Goal: Transaction & Acquisition: Purchase product/service

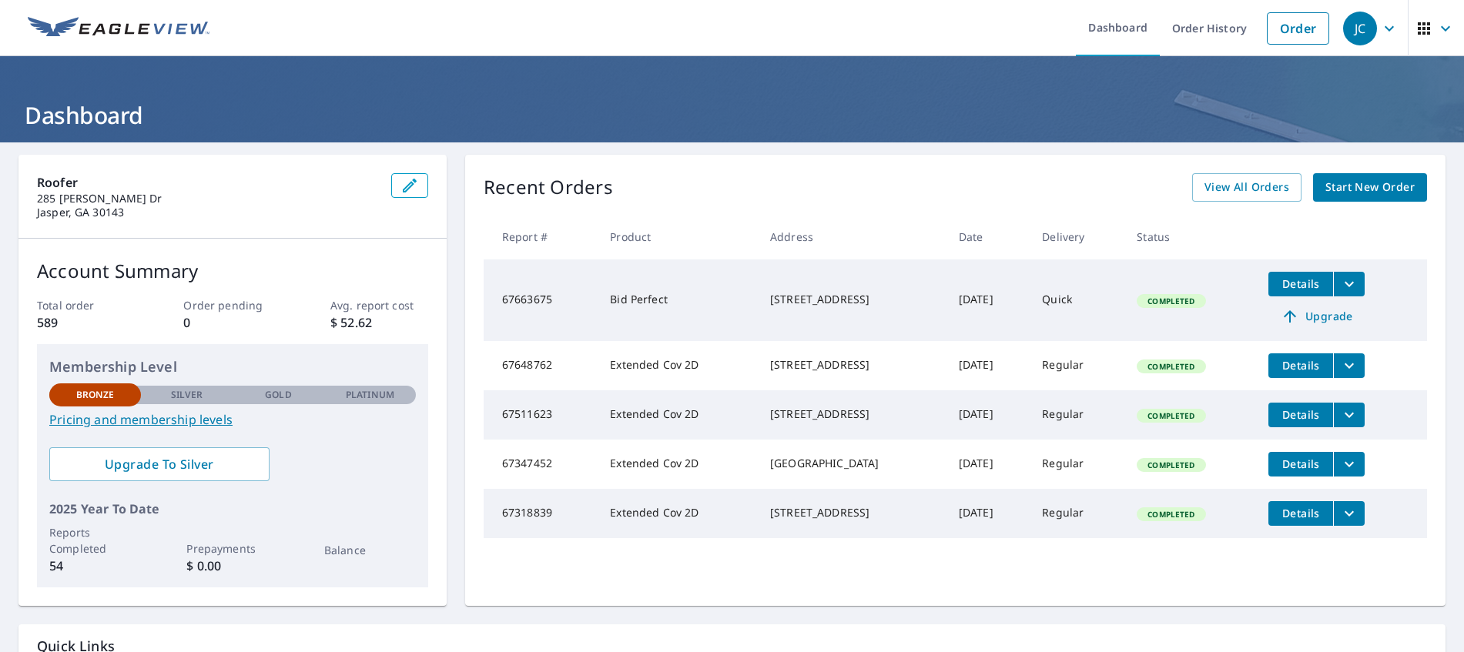
click at [1343, 184] on span "Start New Order" at bounding box center [1369, 187] width 89 height 19
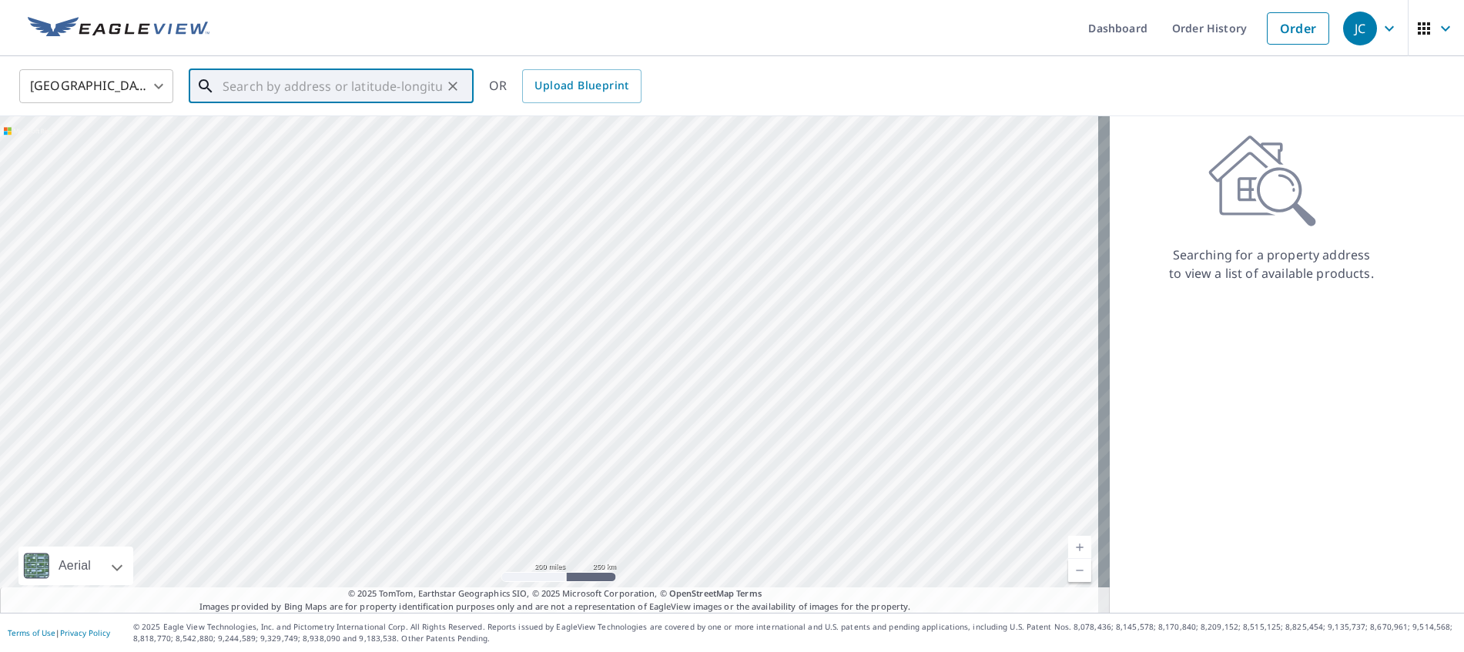
click at [260, 91] on input "text" at bounding box center [332, 86] width 219 height 43
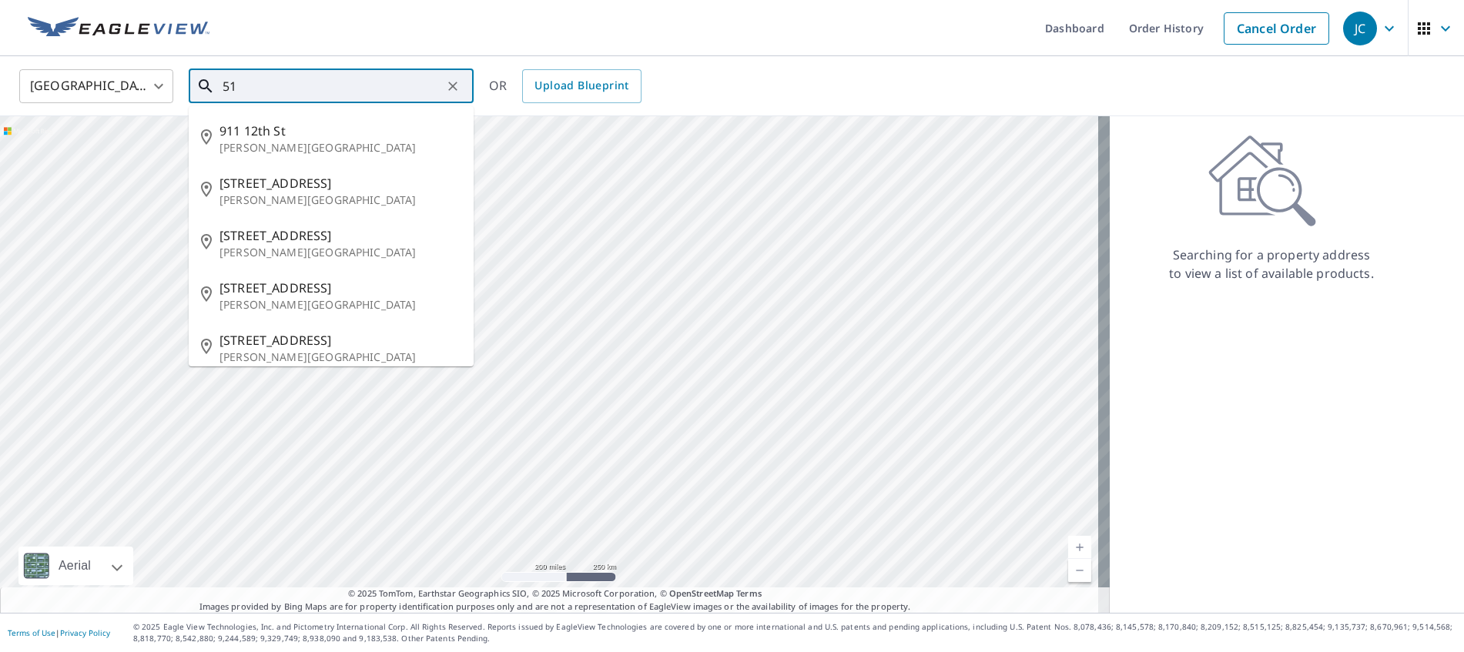
type input "5"
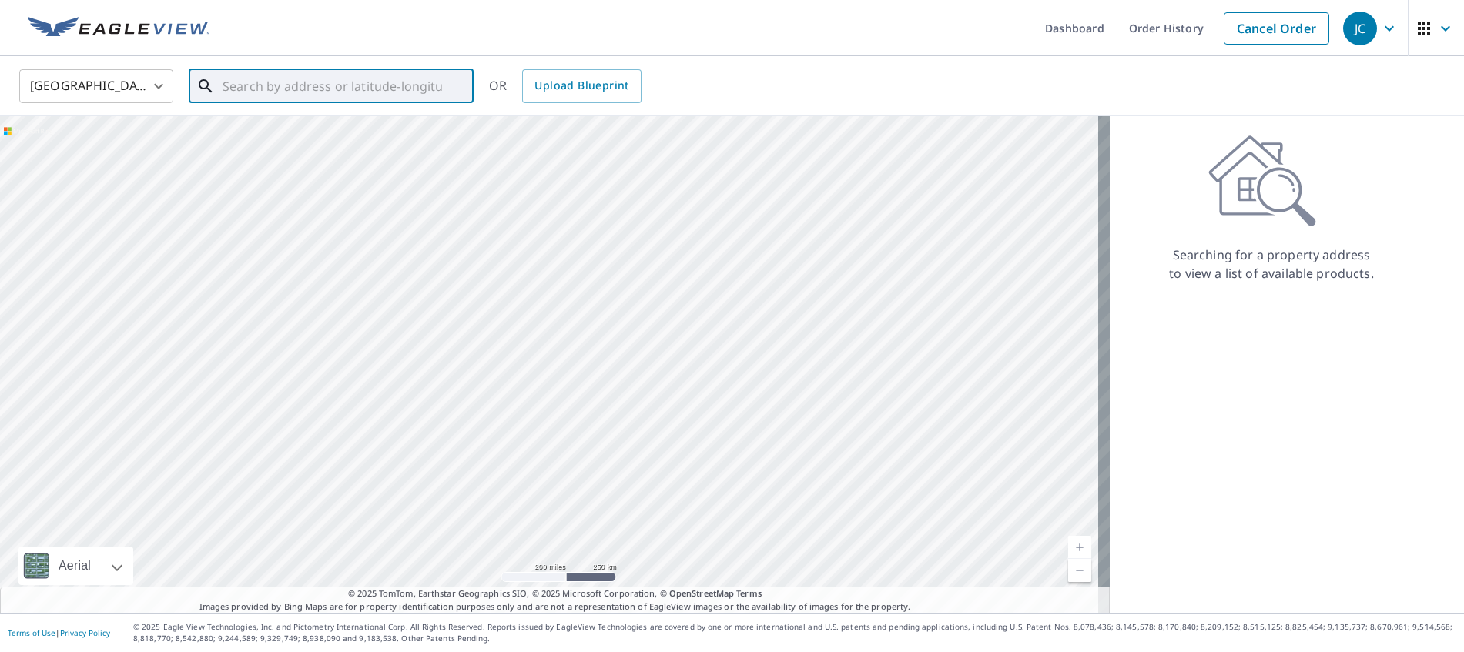
paste input "[STREET_ADDRESS]"
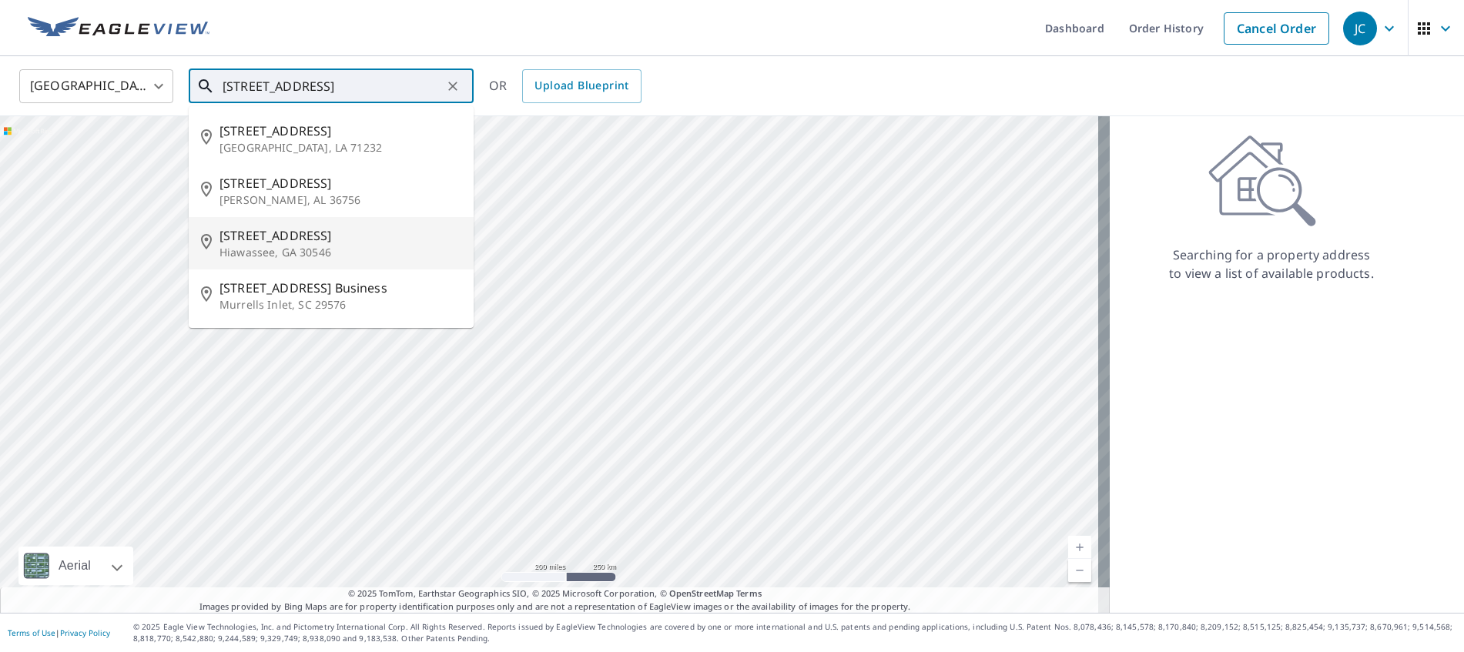
click at [321, 239] on span "[STREET_ADDRESS]" at bounding box center [340, 235] width 242 height 18
type input "[STREET_ADDRESS]"
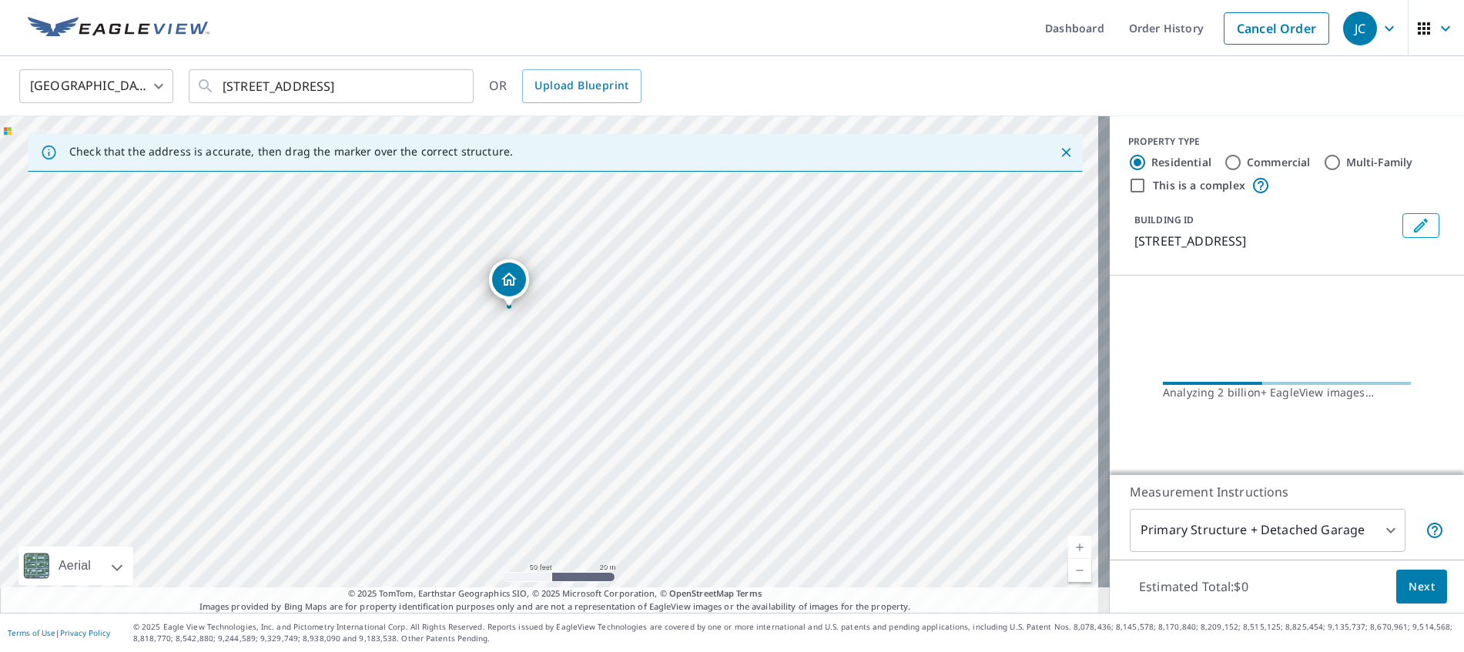
drag, startPoint x: 650, startPoint y: 373, endPoint x: 650, endPoint y: 483, distance: 110.1
click at [650, 483] on div "[STREET_ADDRESS]" at bounding box center [555, 364] width 1110 height 497
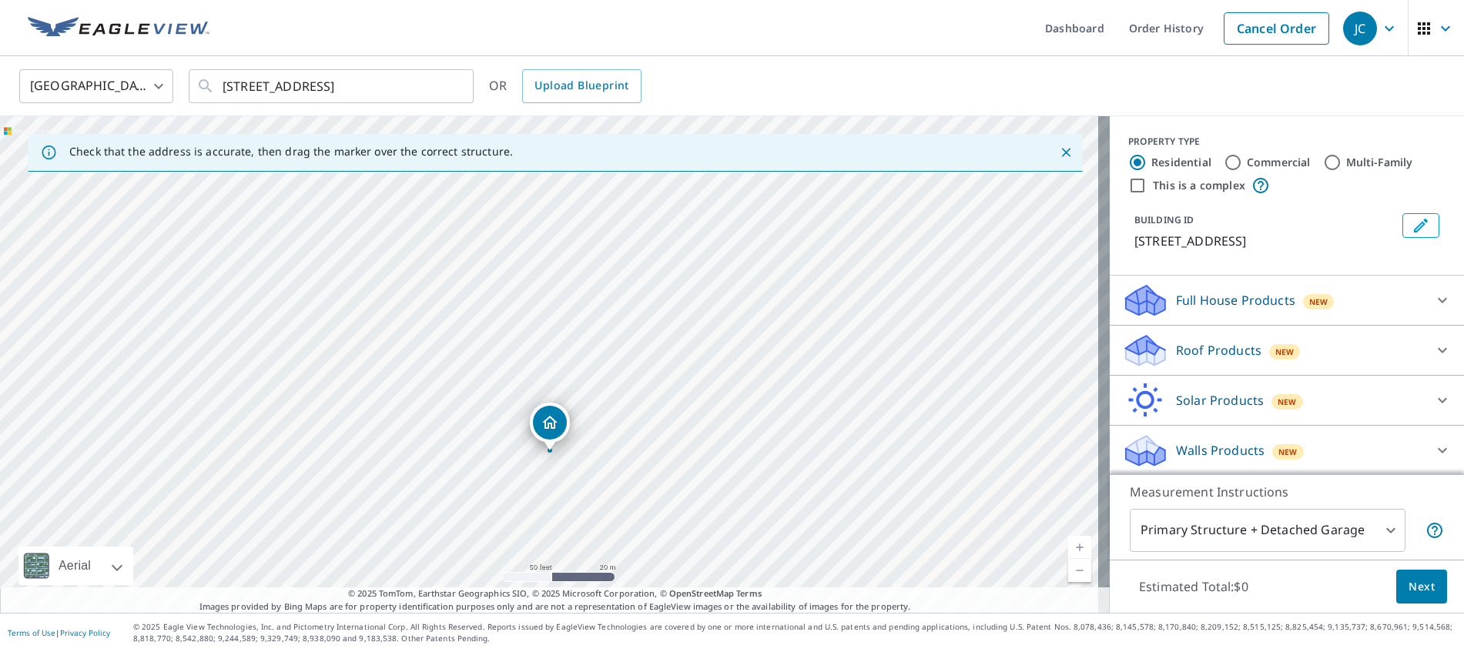
drag, startPoint x: 589, startPoint y: 347, endPoint x: 590, endPoint y: 435, distance: 88.6
click at [590, 435] on div "[STREET_ADDRESS]" at bounding box center [555, 364] width 1110 height 497
drag, startPoint x: 529, startPoint y: 508, endPoint x: 746, endPoint y: 438, distance: 228.0
click at [746, 438] on div "[STREET_ADDRESS]" at bounding box center [555, 364] width 1110 height 497
drag, startPoint x: 746, startPoint y: 438, endPoint x: 749, endPoint y: 321, distance: 117.1
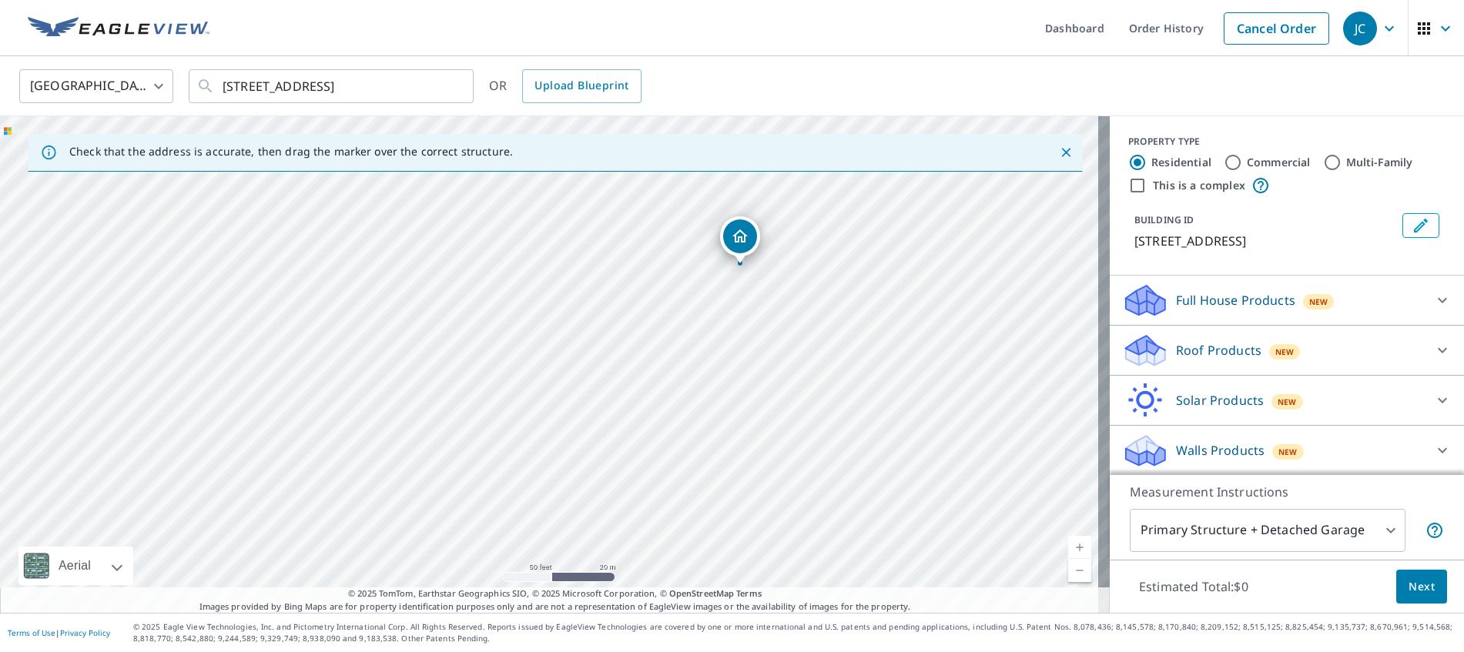
click at [749, 321] on div "[STREET_ADDRESS]" at bounding box center [555, 364] width 1110 height 497
drag, startPoint x: 605, startPoint y: 500, endPoint x: 612, endPoint y: 169, distance: 330.5
click at [612, 169] on div "Check that the address is accurate, then drag the marker over the correct struc…" at bounding box center [555, 364] width 1110 height 497
click at [559, 273] on div "[STREET_ADDRESS]" at bounding box center [555, 364] width 1110 height 497
drag, startPoint x: 458, startPoint y: 400, endPoint x: 456, endPoint y: 295, distance: 104.8
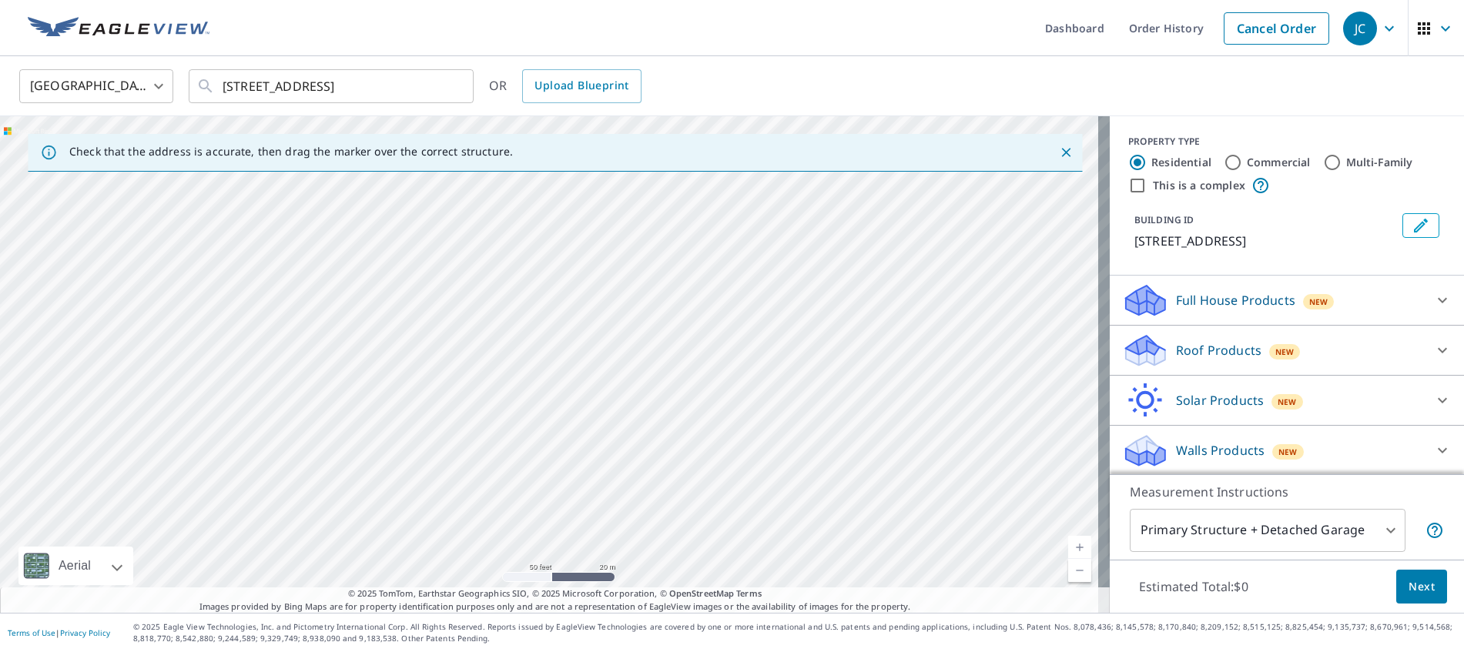
click at [456, 295] on div "[STREET_ADDRESS]" at bounding box center [555, 364] width 1110 height 497
drag, startPoint x: 449, startPoint y: 350, endPoint x: 501, endPoint y: 437, distance: 101.6
click at [501, 437] on div "[STREET_ADDRESS]" at bounding box center [555, 364] width 1110 height 497
drag, startPoint x: 462, startPoint y: 484, endPoint x: 551, endPoint y: 608, distance: 152.2
click at [552, 618] on div "Dashboard Order History Cancel Order JC [GEOGRAPHIC_DATA] US ​ [STREET_ADDRESS]…" at bounding box center [732, 326] width 1464 height 652
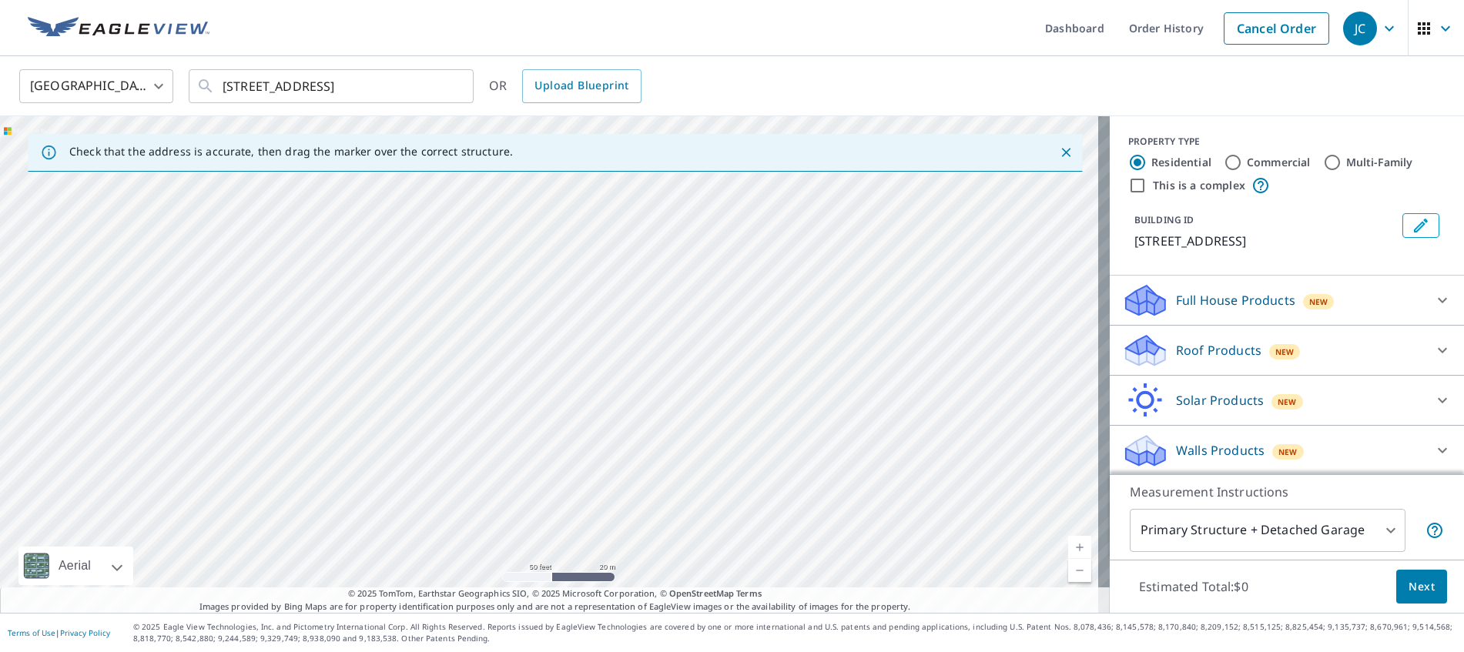
click at [553, 217] on div "[STREET_ADDRESS]" at bounding box center [555, 364] width 1110 height 497
drag, startPoint x: 587, startPoint y: 330, endPoint x: 578, endPoint y: 238, distance: 92.0
click at [578, 238] on div "[STREET_ADDRESS]" at bounding box center [555, 364] width 1110 height 497
drag, startPoint x: 782, startPoint y: 480, endPoint x: 865, endPoint y: 551, distance: 109.3
click at [865, 561] on div "[STREET_ADDRESS]" at bounding box center [555, 364] width 1110 height 497
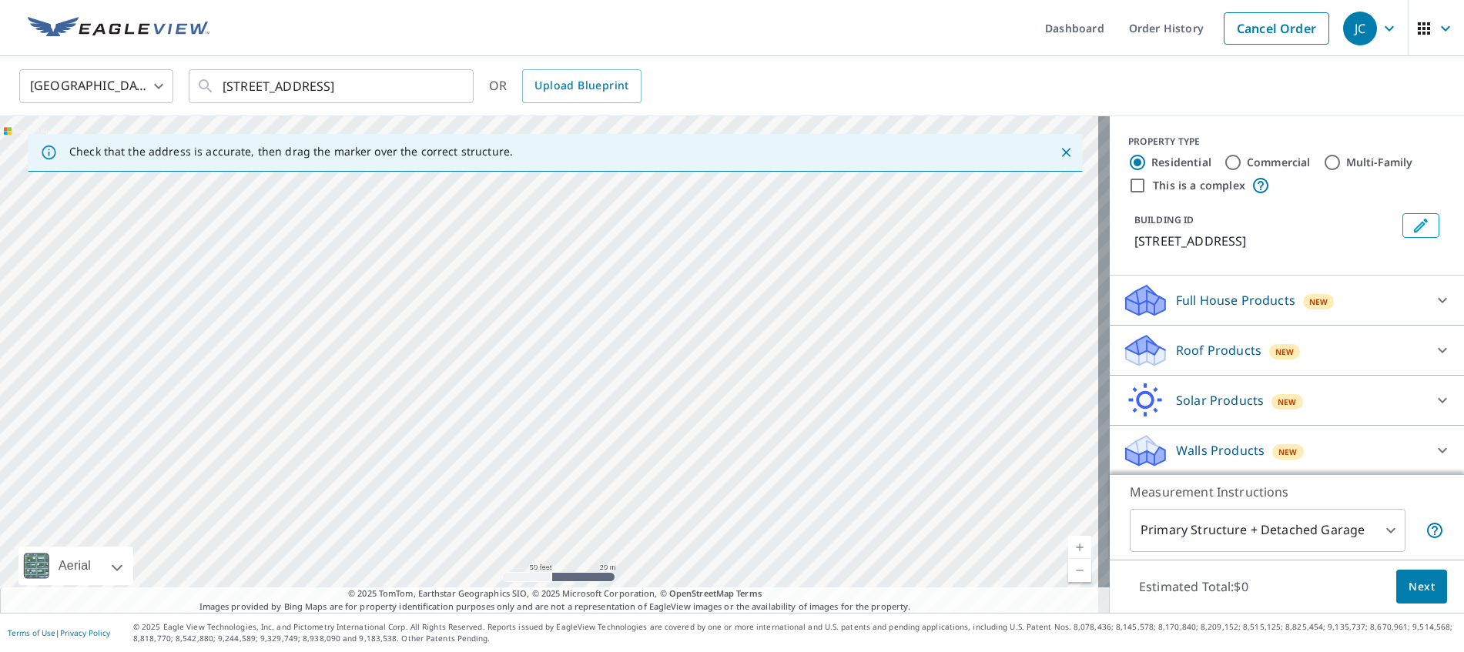
drag, startPoint x: 556, startPoint y: 312, endPoint x: 527, endPoint y: 350, distance: 47.8
click at [527, 350] on div "[STREET_ADDRESS]" at bounding box center [555, 364] width 1110 height 497
drag, startPoint x: 624, startPoint y: 357, endPoint x: 602, endPoint y: 303, distance: 58.1
click at [602, 303] on div "[STREET_ADDRESS]" at bounding box center [555, 364] width 1110 height 497
drag, startPoint x: 600, startPoint y: 273, endPoint x: 675, endPoint y: 511, distance: 249.4
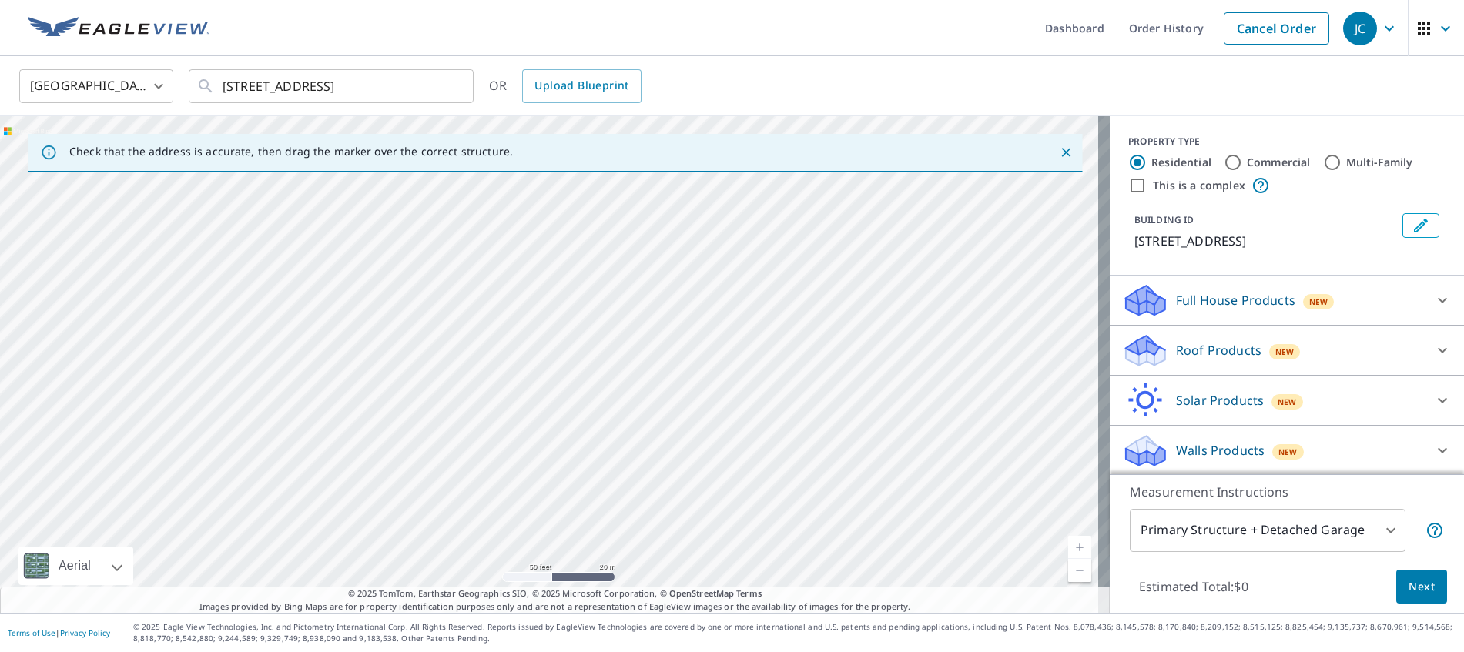
click at [675, 511] on div "[STREET_ADDRESS]" at bounding box center [555, 364] width 1110 height 497
drag, startPoint x: 662, startPoint y: 506, endPoint x: 628, endPoint y: 392, distance: 118.9
click at [628, 392] on div "[STREET_ADDRESS]" at bounding box center [555, 364] width 1110 height 497
drag, startPoint x: 711, startPoint y: 432, endPoint x: 695, endPoint y: 320, distance: 113.5
click at [695, 320] on div "[STREET_ADDRESS]" at bounding box center [555, 364] width 1110 height 497
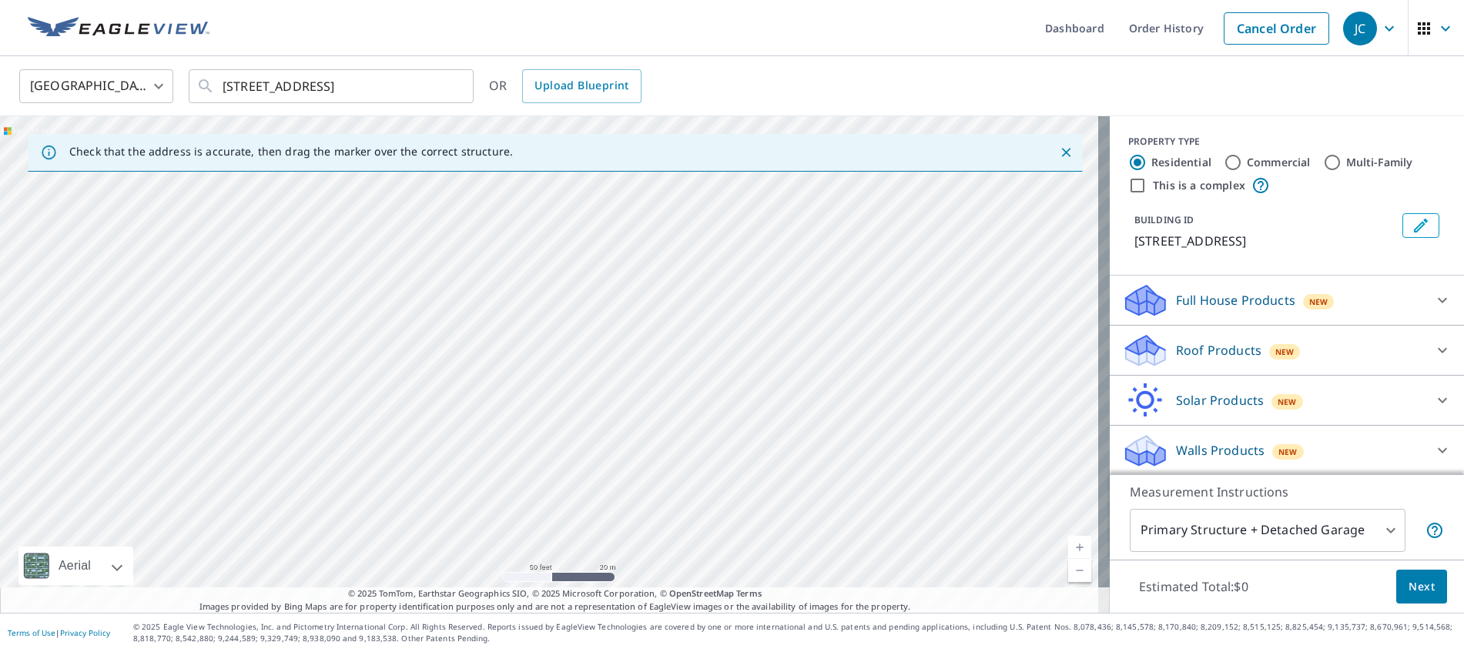
drag, startPoint x: 686, startPoint y: 326, endPoint x: 658, endPoint y: 393, distance: 72.8
click at [658, 393] on div "[STREET_ADDRESS]" at bounding box center [555, 364] width 1110 height 497
drag, startPoint x: 556, startPoint y: 382, endPoint x: 534, endPoint y: 447, distance: 68.2
click at [552, 455] on div "[STREET_ADDRESS]" at bounding box center [555, 364] width 1110 height 497
drag, startPoint x: 685, startPoint y: 354, endPoint x: 585, endPoint y: 445, distance: 135.8
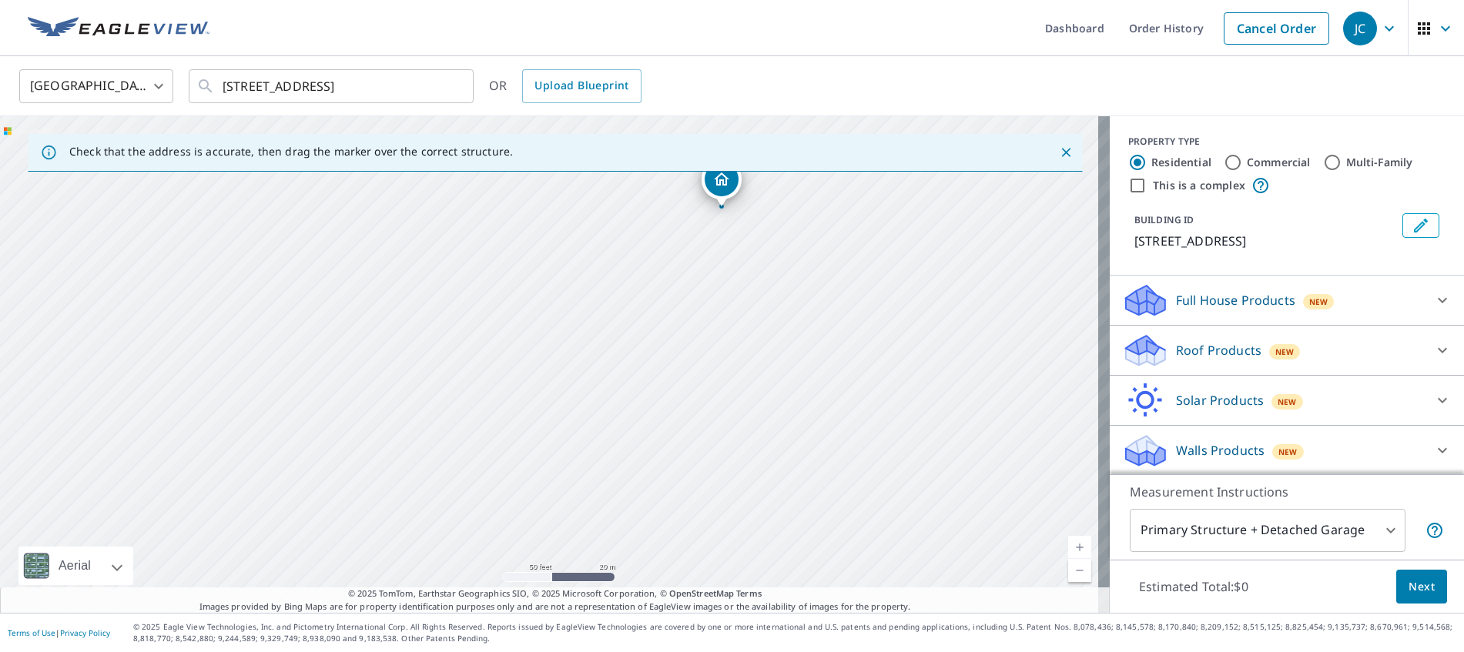
click at [589, 452] on div "[STREET_ADDRESS]" at bounding box center [555, 364] width 1110 height 497
drag, startPoint x: 715, startPoint y: 320, endPoint x: 646, endPoint y: 375, distance: 88.3
click at [646, 375] on div "[STREET_ADDRESS]" at bounding box center [555, 364] width 1110 height 497
drag, startPoint x: 284, startPoint y: 354, endPoint x: 713, endPoint y: 360, distance: 429.0
click at [713, 360] on div "[STREET_ADDRESS]" at bounding box center [555, 364] width 1110 height 497
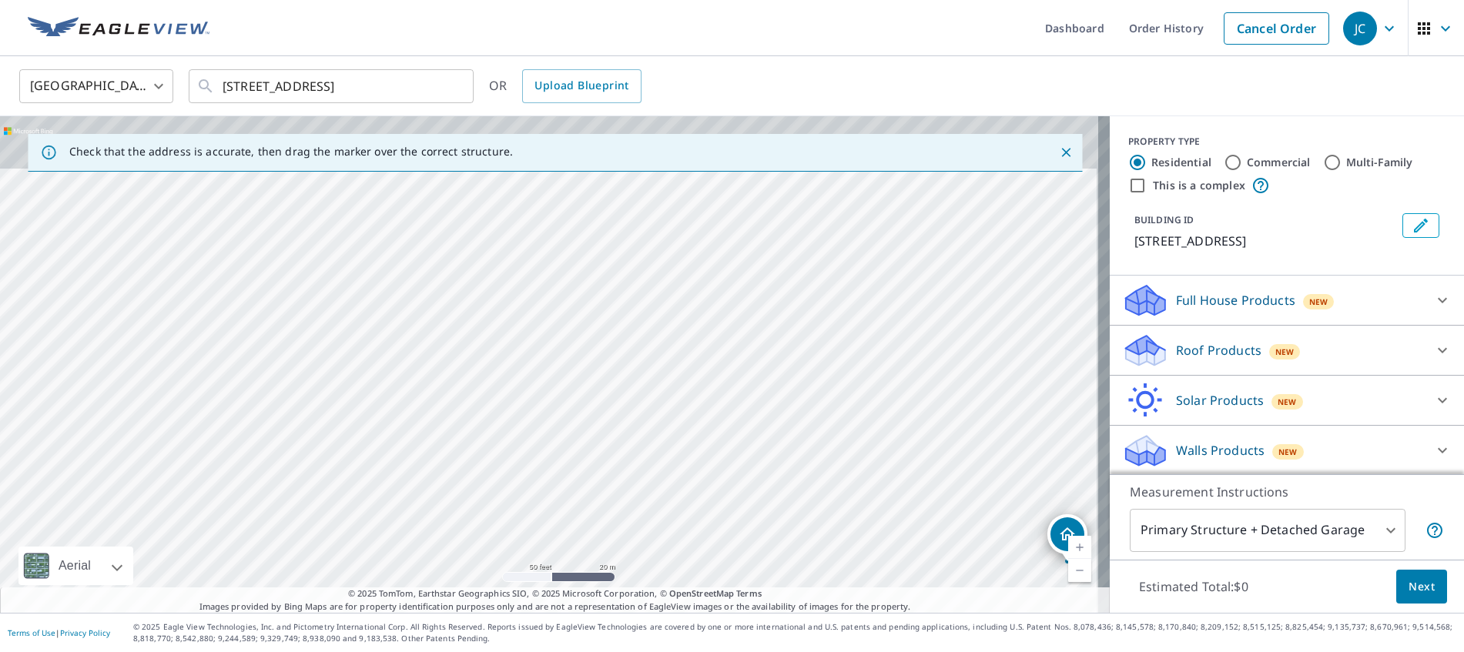
drag, startPoint x: 558, startPoint y: 460, endPoint x: 565, endPoint y: 603, distance: 143.4
click at [565, 605] on div "Check that the address is accurate, then drag the marker over the correct struc…" at bounding box center [555, 364] width 1110 height 497
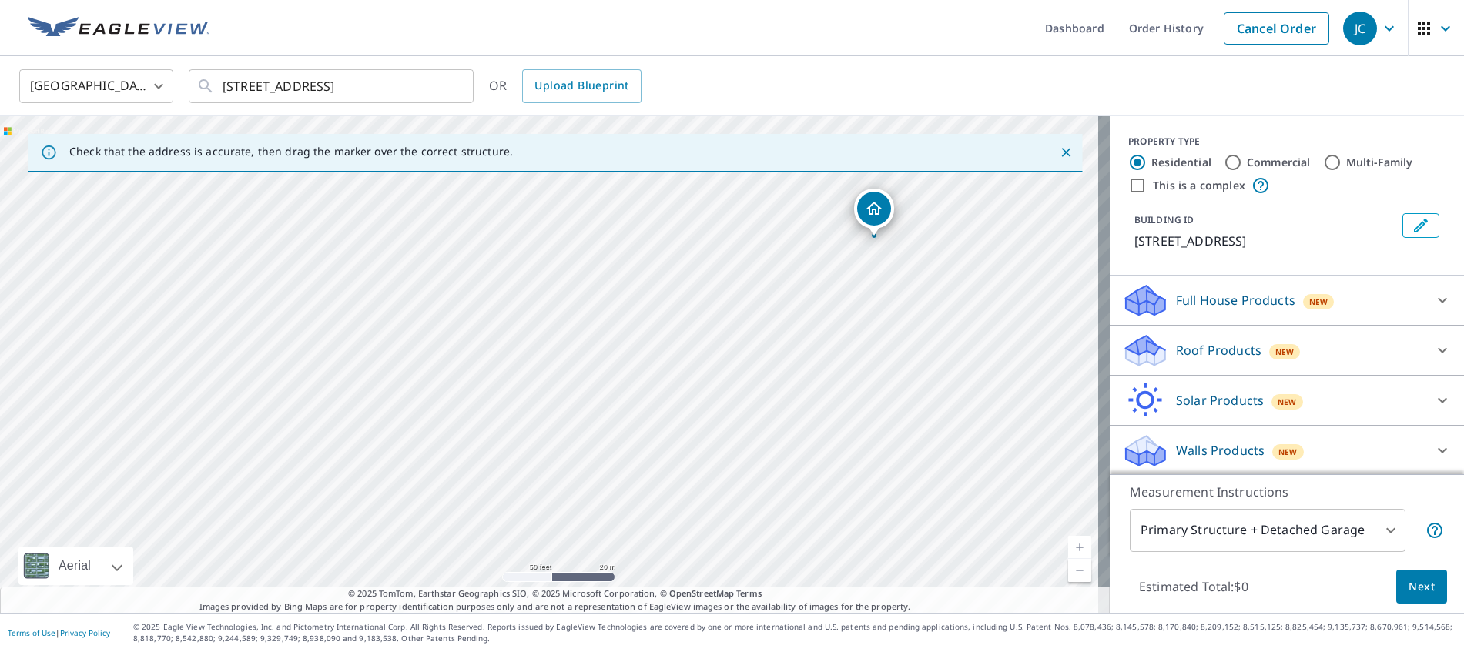
click at [364, 239] on div "[STREET_ADDRESS]" at bounding box center [555, 364] width 1110 height 497
drag, startPoint x: 479, startPoint y: 484, endPoint x: 501, endPoint y: 280, distance: 206.1
click at [501, 280] on div "[STREET_ADDRESS]" at bounding box center [555, 364] width 1110 height 497
drag, startPoint x: 444, startPoint y: 357, endPoint x: 498, endPoint y: 467, distance: 122.3
click at [498, 467] on div "[STREET_ADDRESS]" at bounding box center [555, 364] width 1110 height 497
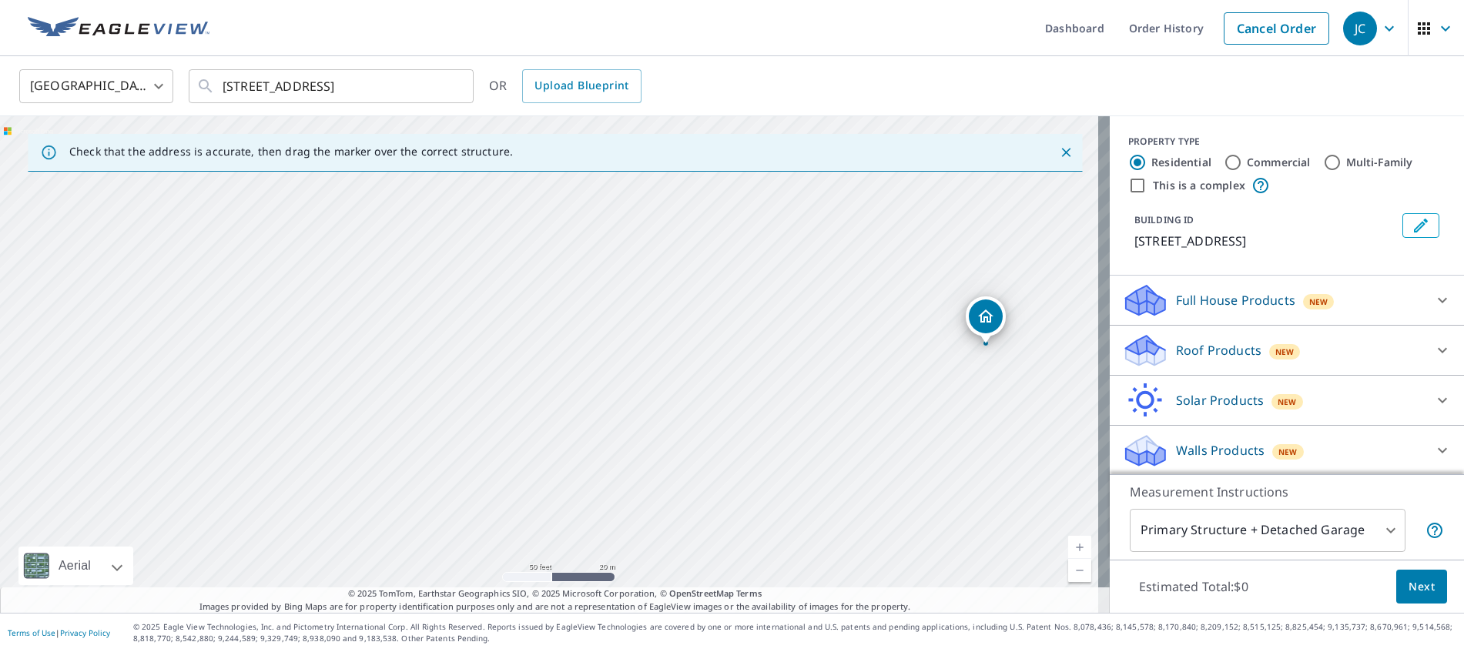
drag, startPoint x: 509, startPoint y: 399, endPoint x: 538, endPoint y: 463, distance: 70.0
click at [538, 463] on div "[STREET_ADDRESS]" at bounding box center [555, 364] width 1110 height 497
drag, startPoint x: 309, startPoint y: 411, endPoint x: 582, endPoint y: 242, distance: 321.3
click at [582, 242] on div "[STREET_ADDRESS]" at bounding box center [555, 364] width 1110 height 497
drag, startPoint x: 631, startPoint y: 481, endPoint x: 566, endPoint y: 276, distance: 214.8
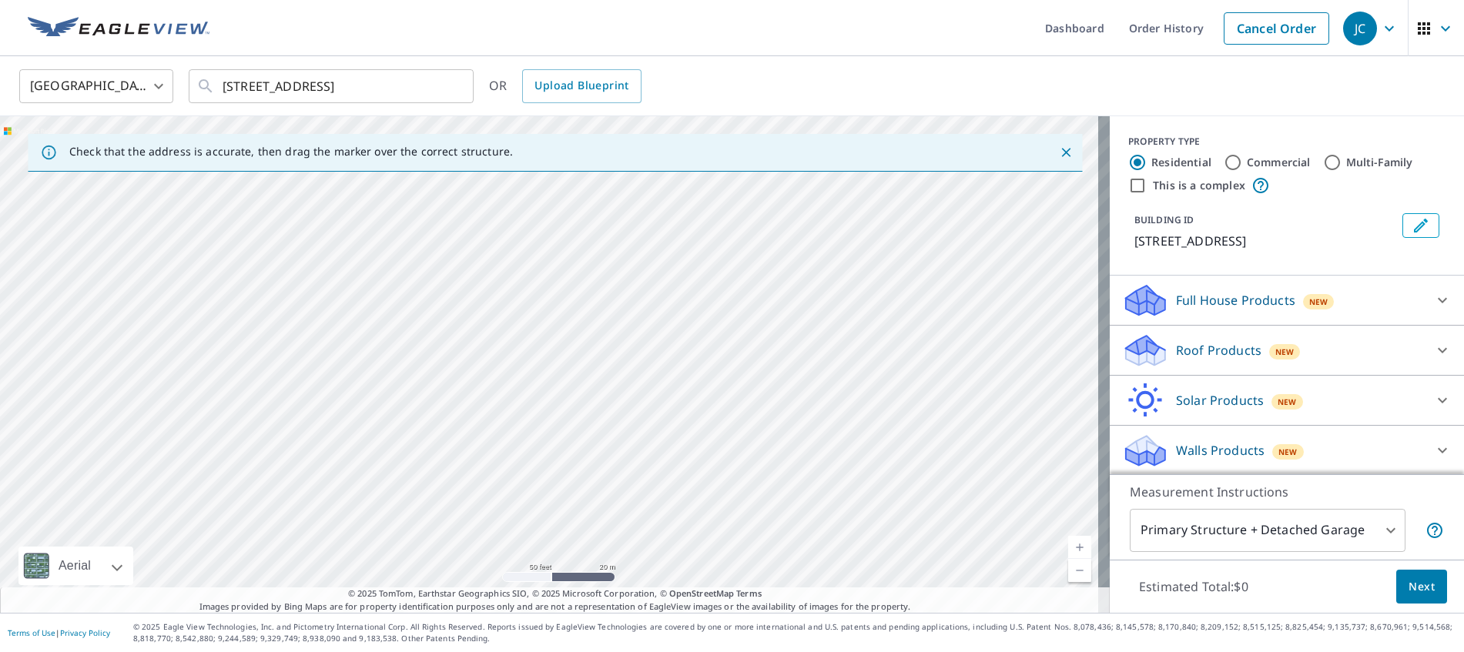
click at [566, 276] on div "[STREET_ADDRESS]" at bounding box center [555, 364] width 1110 height 497
drag, startPoint x: 628, startPoint y: 292, endPoint x: 556, endPoint y: 186, distance: 127.5
click at [556, 186] on div "[STREET_ADDRESS]" at bounding box center [555, 364] width 1110 height 497
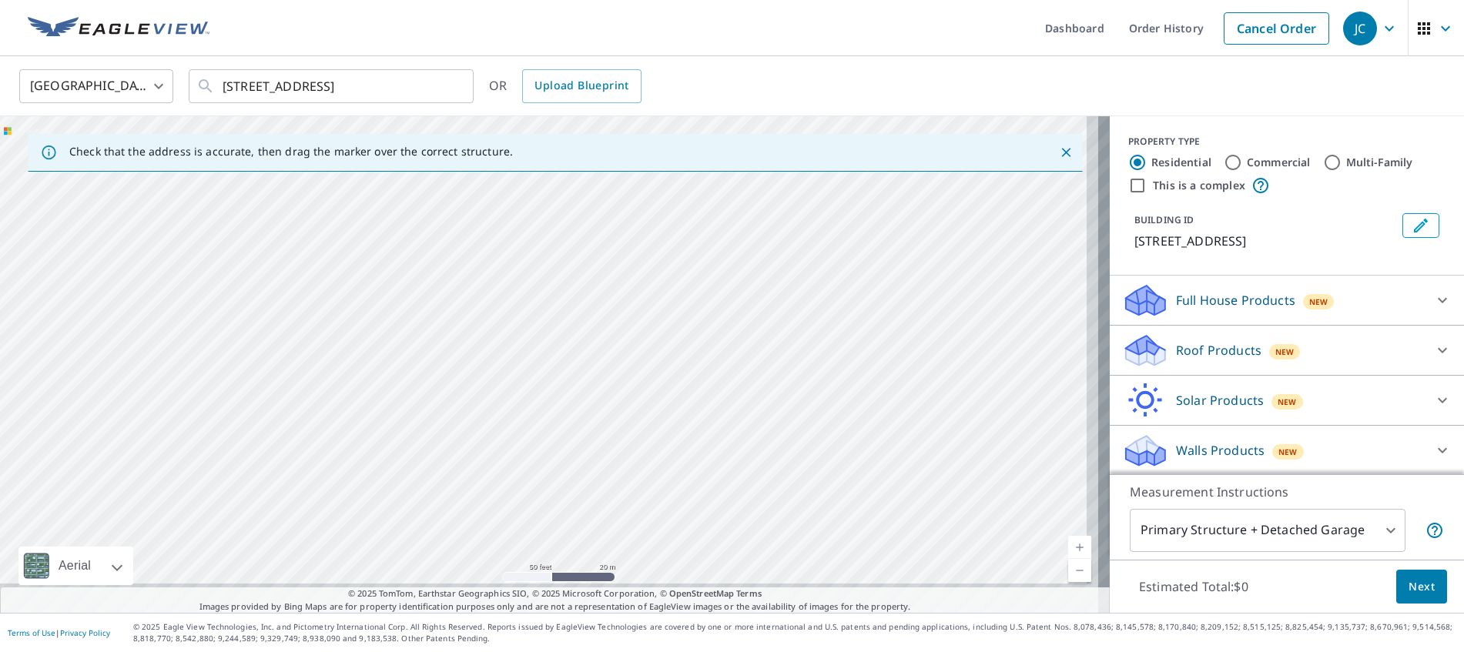
drag, startPoint x: 669, startPoint y: 489, endPoint x: 541, endPoint y: 256, distance: 265.4
click at [541, 258] on div "[STREET_ADDRESS]" at bounding box center [555, 364] width 1110 height 497
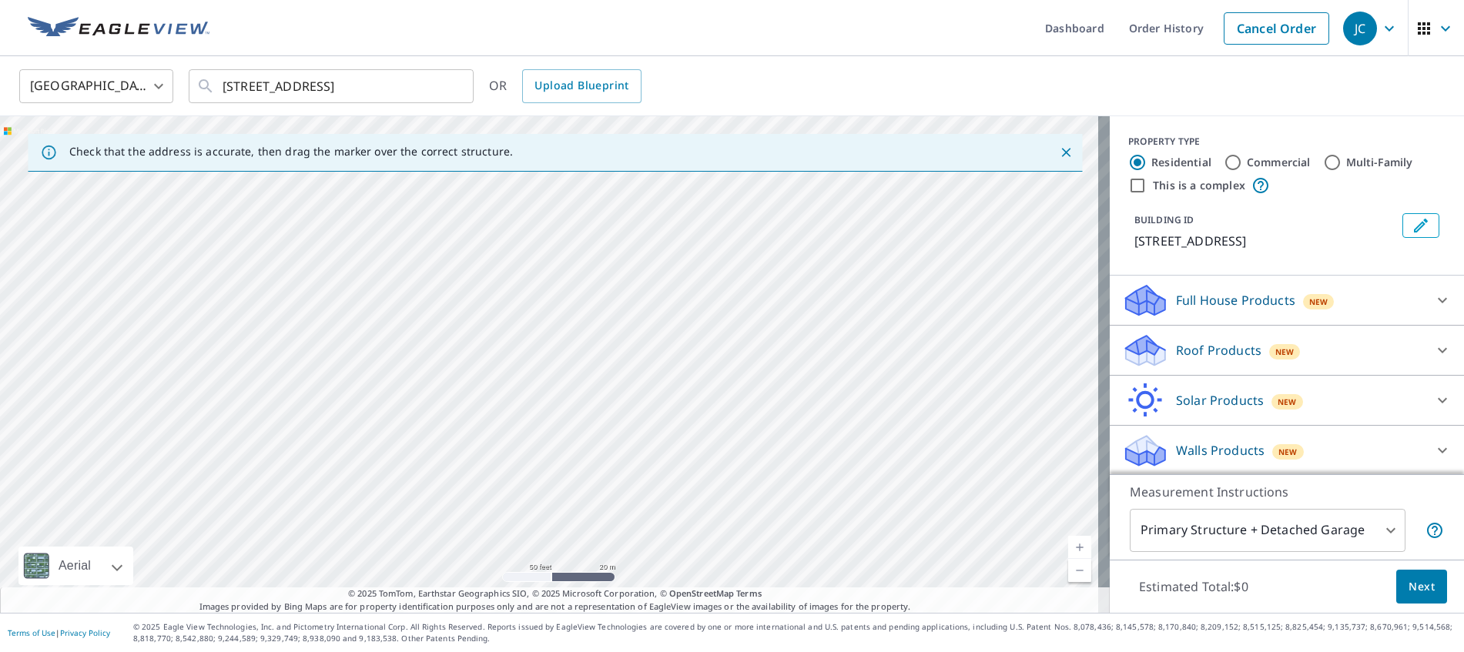
drag, startPoint x: 594, startPoint y: 266, endPoint x: 629, endPoint y: 489, distance: 226.1
click at [628, 506] on div "[STREET_ADDRESS]" at bounding box center [555, 364] width 1110 height 497
drag, startPoint x: 457, startPoint y: 263, endPoint x: 498, endPoint y: 404, distance: 146.7
click at [498, 404] on div "[STREET_ADDRESS]" at bounding box center [555, 364] width 1110 height 497
drag, startPoint x: 637, startPoint y: 377, endPoint x: 570, endPoint y: 473, distance: 117.3
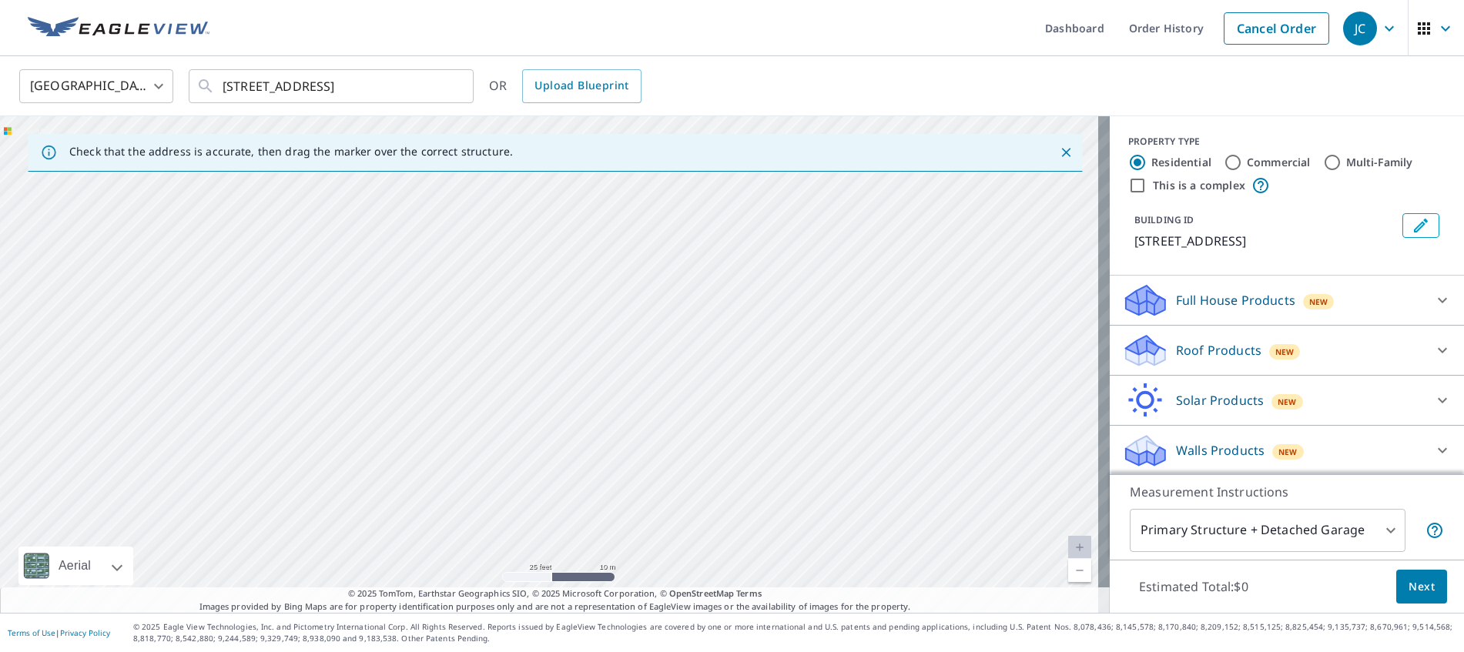
click at [585, 489] on div "[STREET_ADDRESS]" at bounding box center [555, 364] width 1110 height 497
drag, startPoint x: 632, startPoint y: 387, endPoint x: 521, endPoint y: 478, distance: 144.5
click at [521, 484] on div "[STREET_ADDRESS]" at bounding box center [555, 364] width 1110 height 497
drag, startPoint x: 726, startPoint y: 439, endPoint x: 623, endPoint y: 491, distance: 115.4
click at [623, 491] on div "[STREET_ADDRESS]" at bounding box center [555, 364] width 1110 height 497
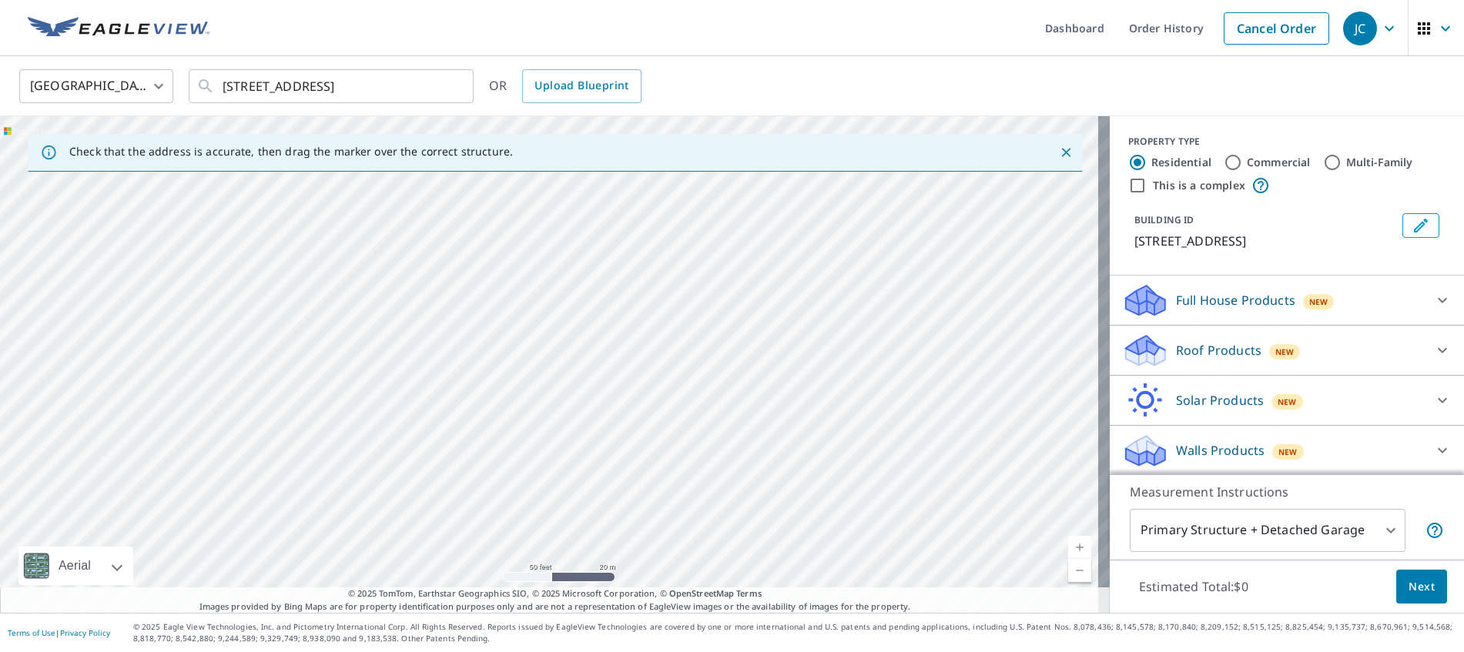
click at [620, 422] on div "[STREET_ADDRESS]" at bounding box center [555, 364] width 1110 height 497
drag, startPoint x: 578, startPoint y: 423, endPoint x: 578, endPoint y: 433, distance: 10.0
click at [578, 433] on div "[STREET_ADDRESS]" at bounding box center [555, 364] width 1110 height 497
drag, startPoint x: 548, startPoint y: 344, endPoint x: 580, endPoint y: 424, distance: 85.4
click at [580, 439] on div "[STREET_ADDRESS]" at bounding box center [555, 364] width 1110 height 497
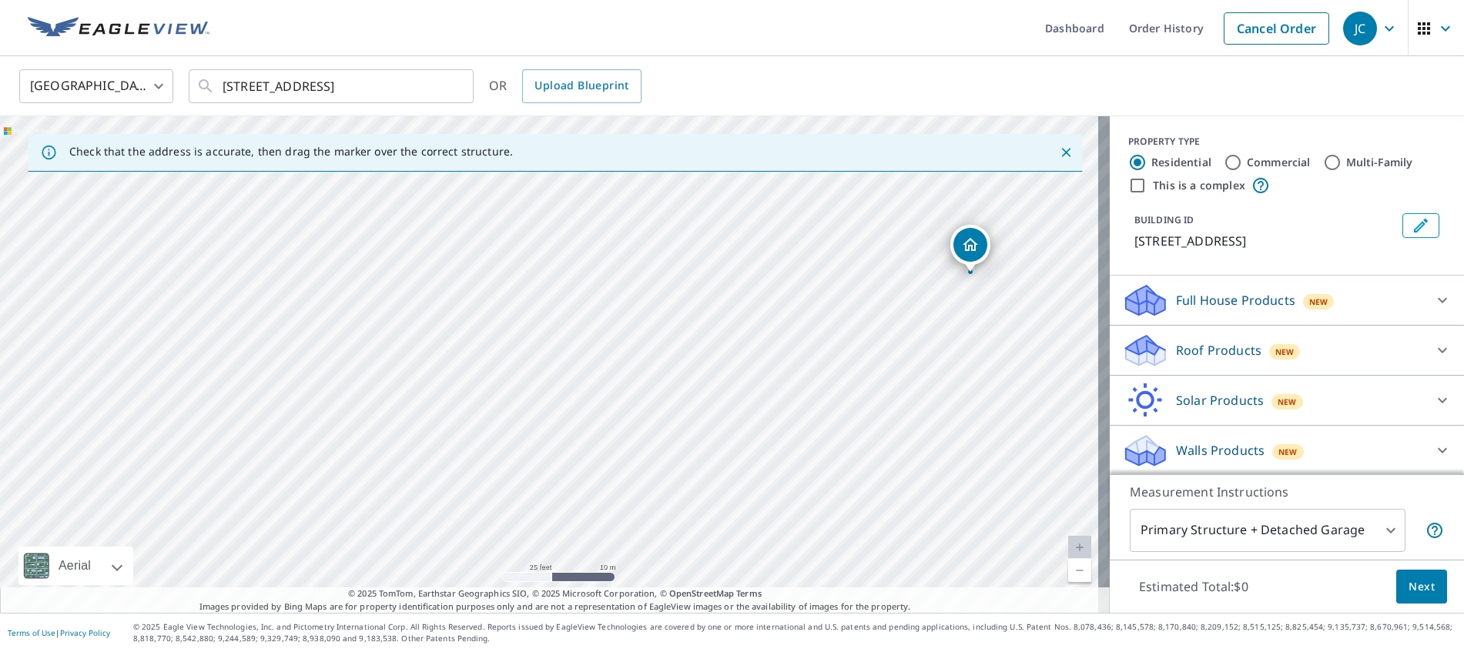
click at [972, 255] on div "Dropped pin, building 1, Residential property, 5120 Highway 17 Hiawassee, GA 30…" at bounding box center [970, 245] width 34 height 34
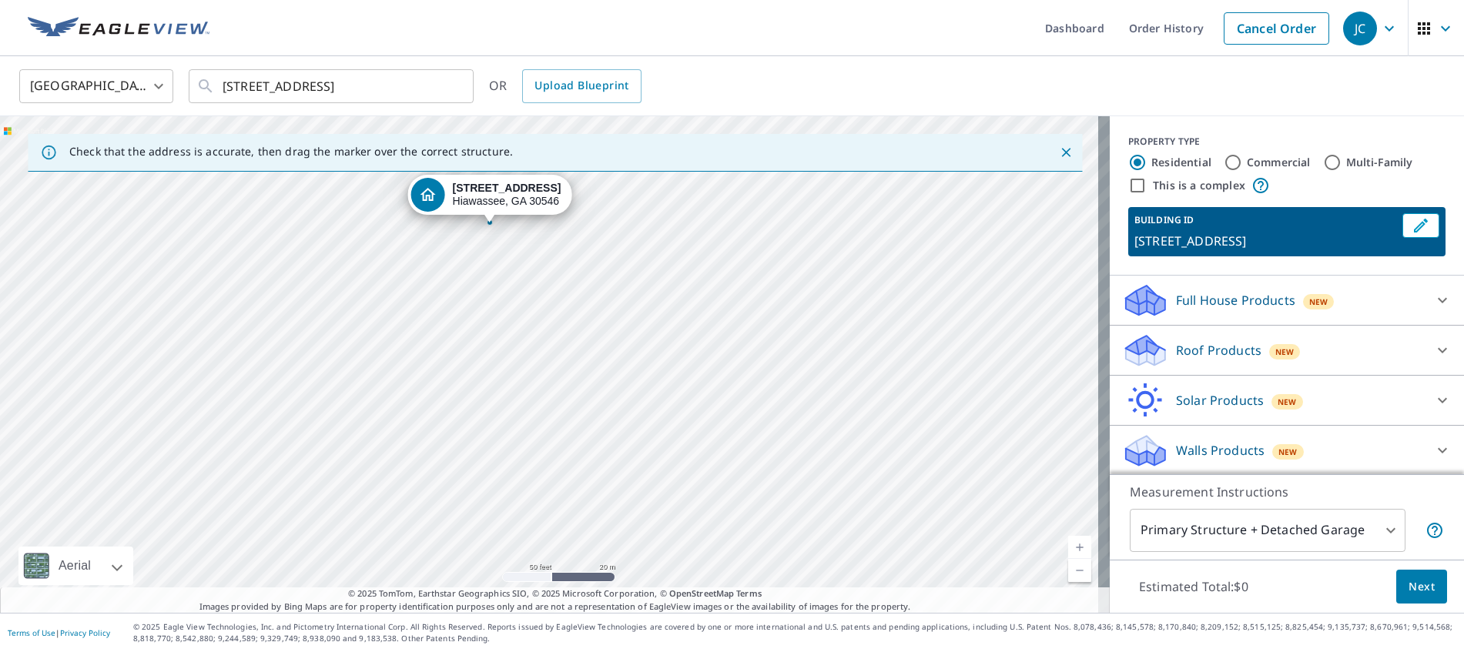
drag, startPoint x: 619, startPoint y: 452, endPoint x: 560, endPoint y: 312, distance: 152.2
click at [560, 312] on div "[STREET_ADDRESS]" at bounding box center [555, 364] width 1110 height 497
drag, startPoint x: 491, startPoint y: 466, endPoint x: 575, endPoint y: 287, distance: 197.1
click at [575, 287] on div "[STREET_ADDRESS]" at bounding box center [555, 364] width 1110 height 497
drag, startPoint x: 779, startPoint y: 256, endPoint x: 733, endPoint y: 429, distance: 179.1
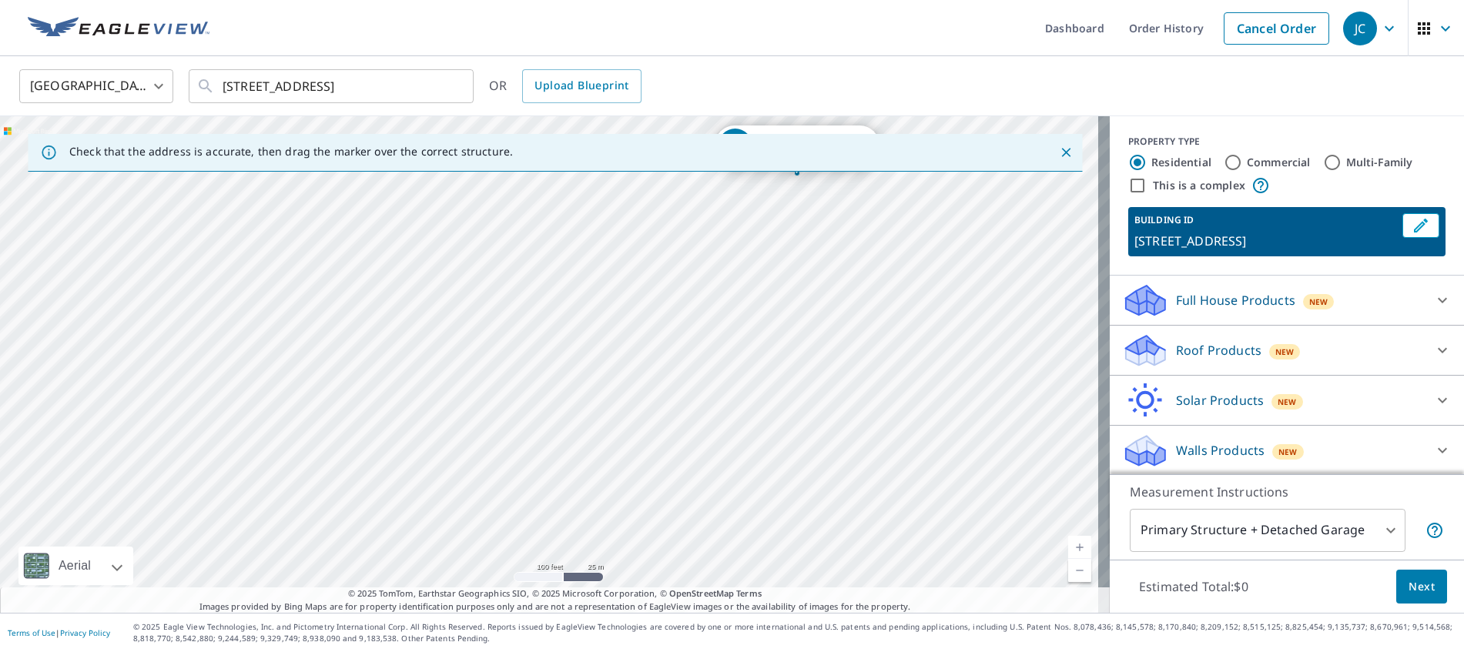
click at [733, 429] on div "[STREET_ADDRESS]" at bounding box center [555, 364] width 1110 height 497
drag, startPoint x: 786, startPoint y: 203, endPoint x: 630, endPoint y: 452, distance: 293.4
click at [1198, 358] on p "Roof Products" at bounding box center [1218, 350] width 85 height 18
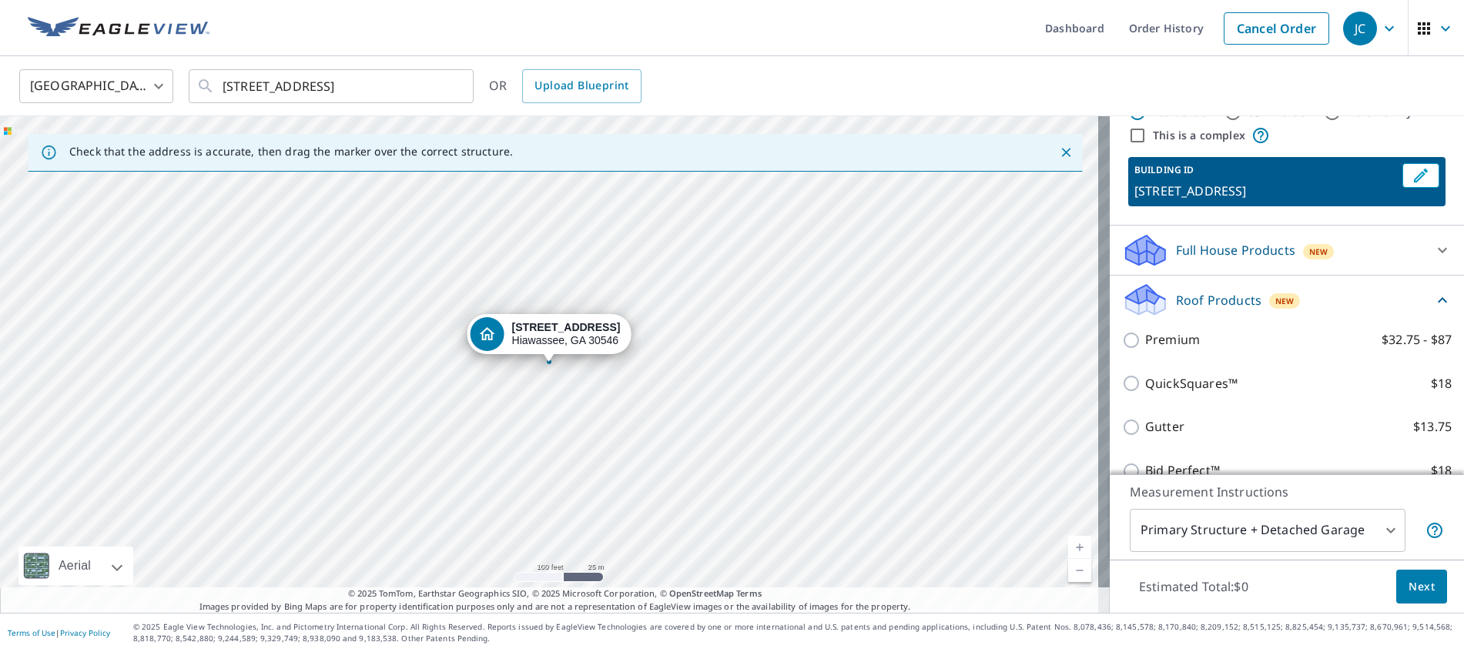
scroll to position [77, 0]
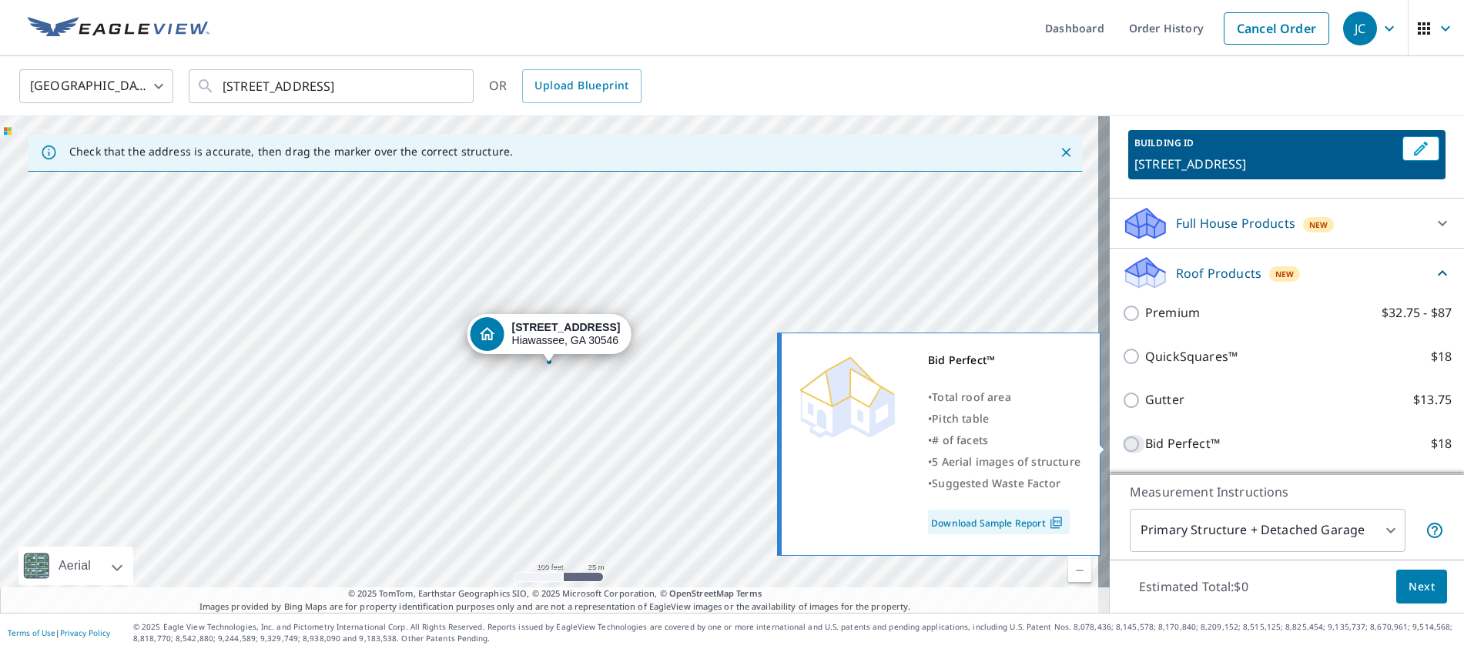
click at [1122, 441] on input "Bid Perfect™ $18" at bounding box center [1133, 444] width 23 height 18
checkbox input "true"
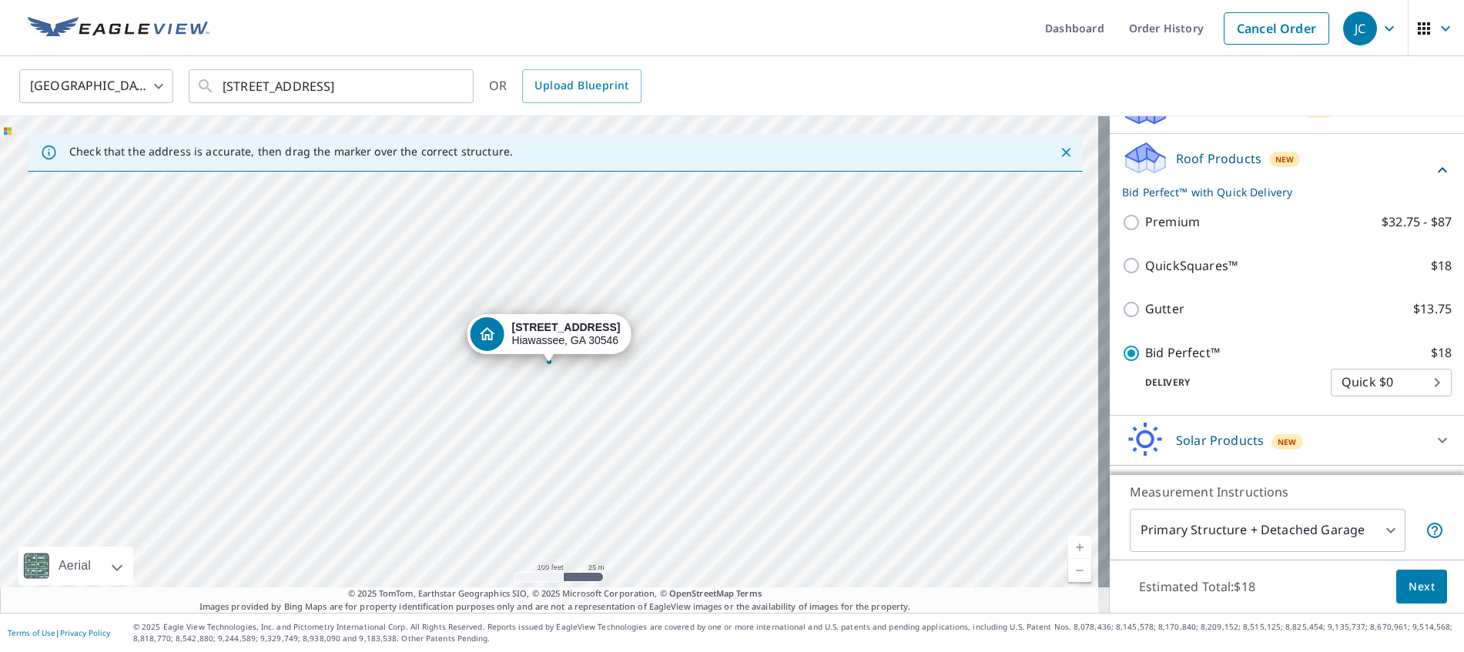
scroll to position [156, 0]
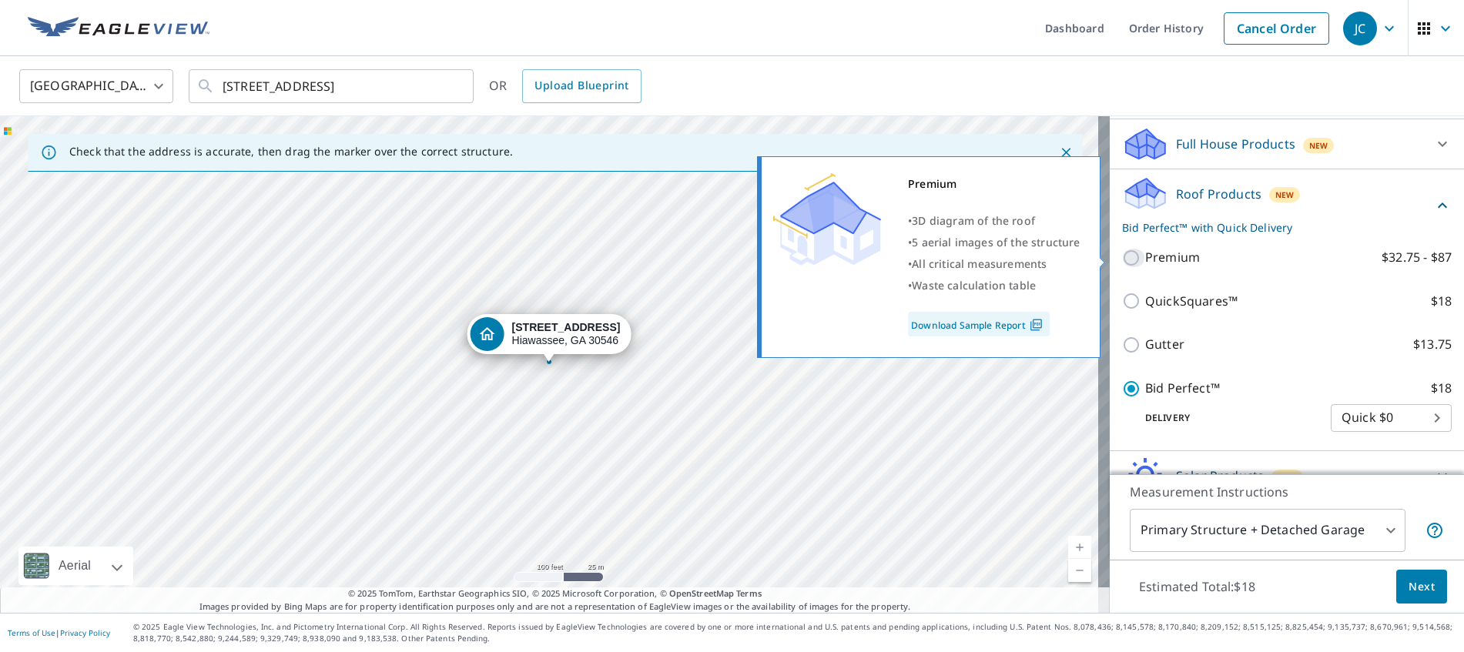
click at [1122, 256] on input "Premium $32.75 - $87" at bounding box center [1133, 258] width 23 height 18
checkbox input "true"
checkbox input "false"
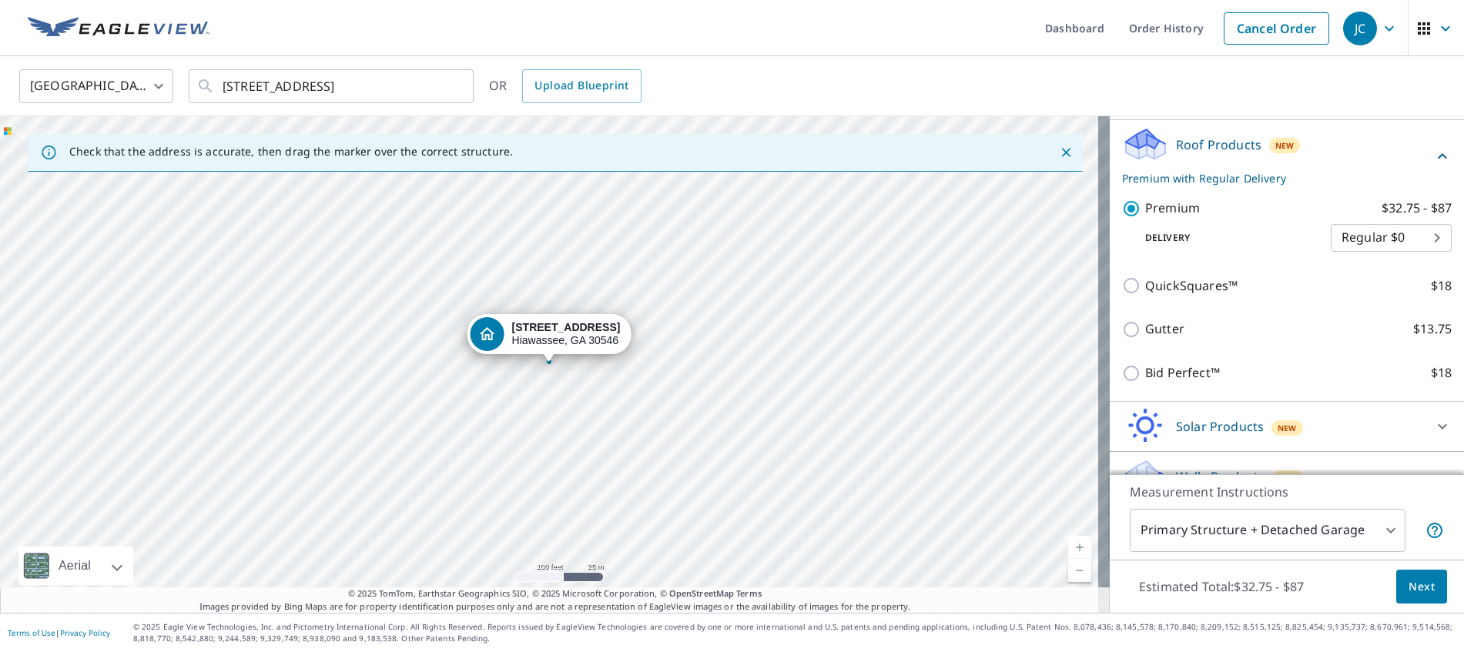
scroll to position [233, 0]
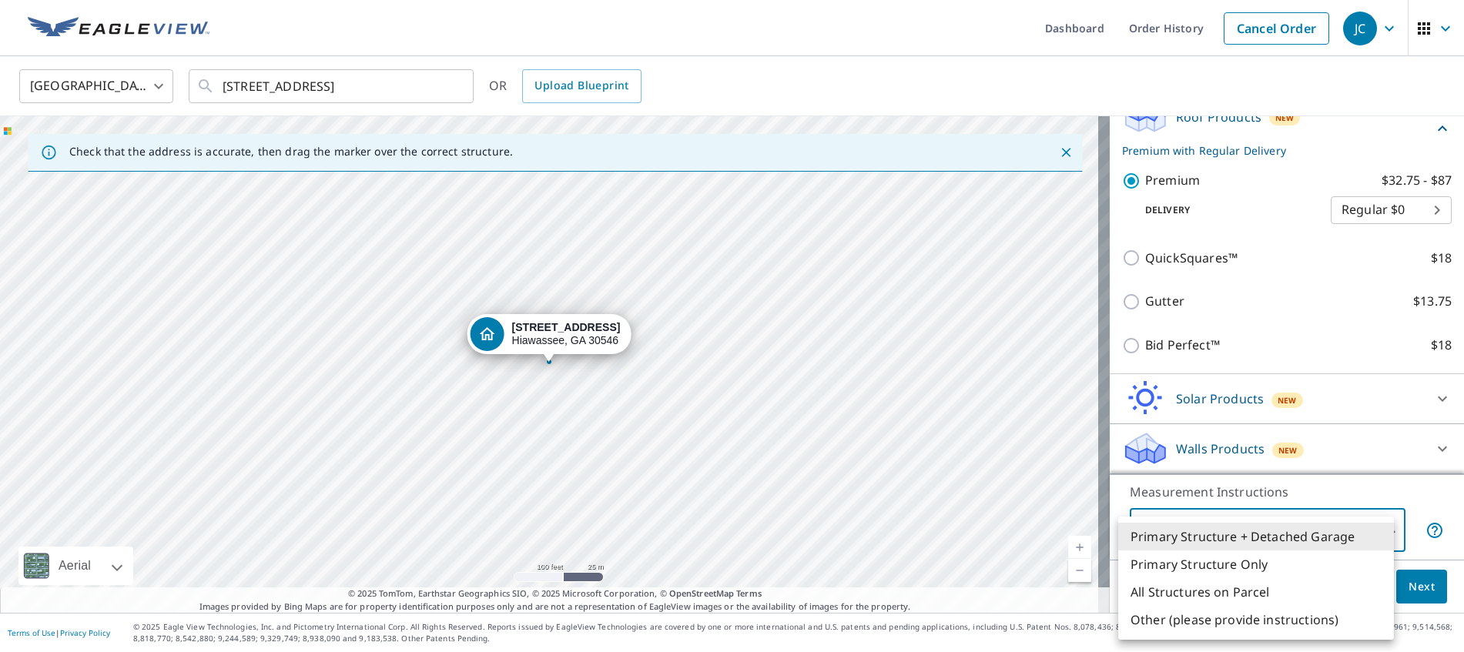
click at [1178, 529] on body "JC JC Dashboard Order History Cancel Order JC [GEOGRAPHIC_DATA] US ​ [STREET_AD…" at bounding box center [732, 326] width 1464 height 652
click at [1178, 591] on li "All Structures on Parcel" at bounding box center [1256, 592] width 276 height 28
type input "3"
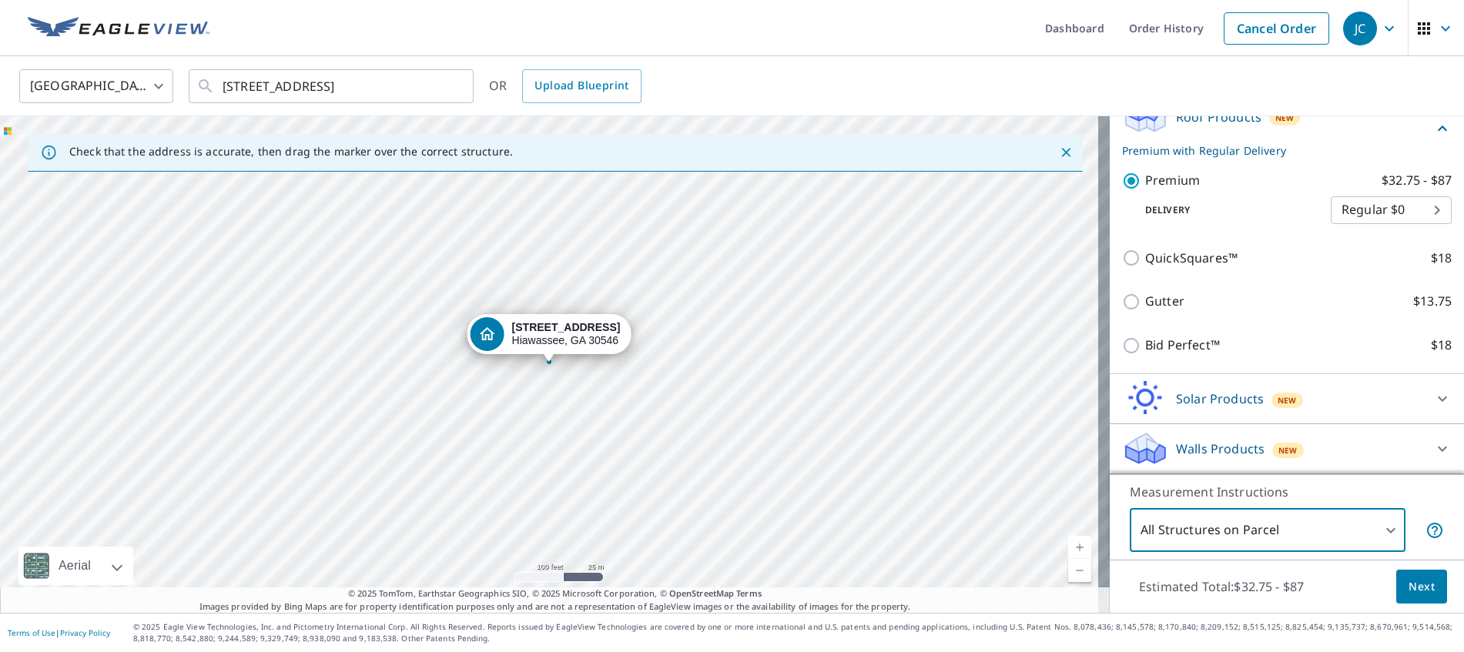
click at [1396, 581] on button "Next" at bounding box center [1421, 587] width 51 height 35
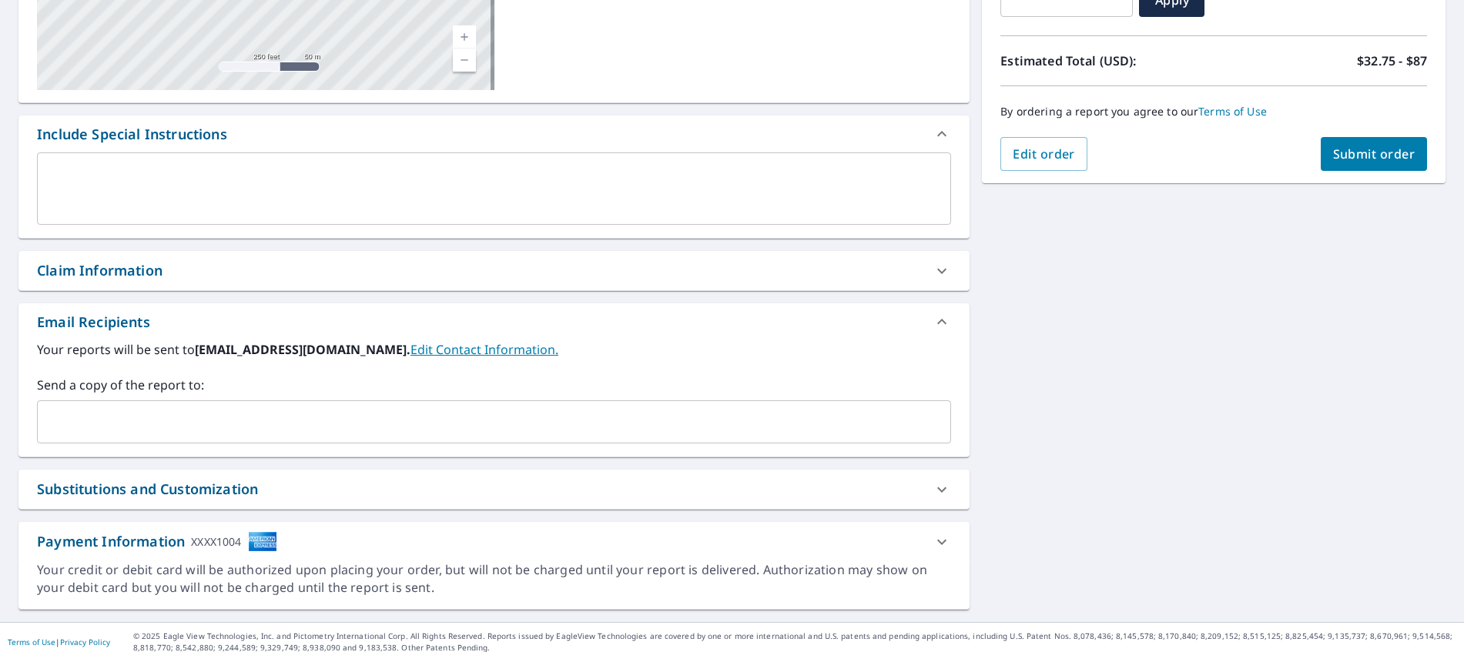
scroll to position [77, 0]
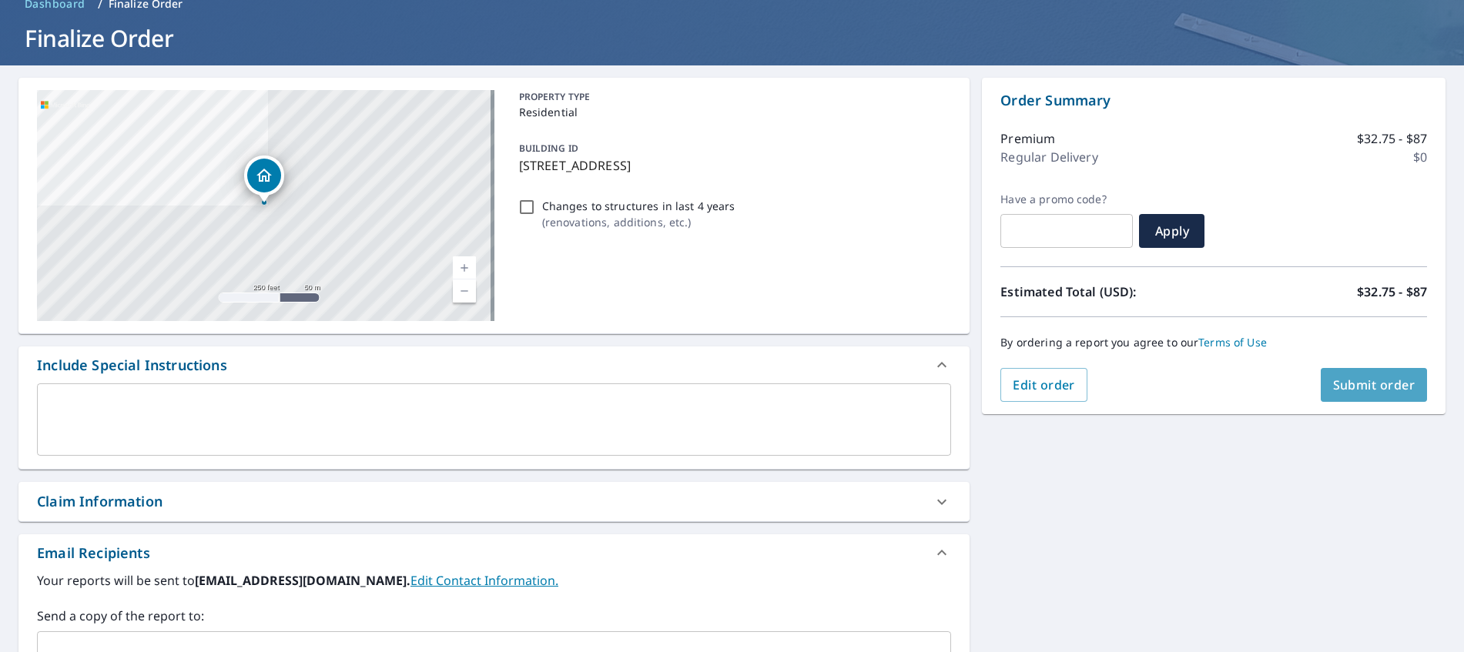
click at [1349, 390] on span "Submit order" at bounding box center [1374, 385] width 82 height 17
